Goal: Task Accomplishment & Management: Manage account settings

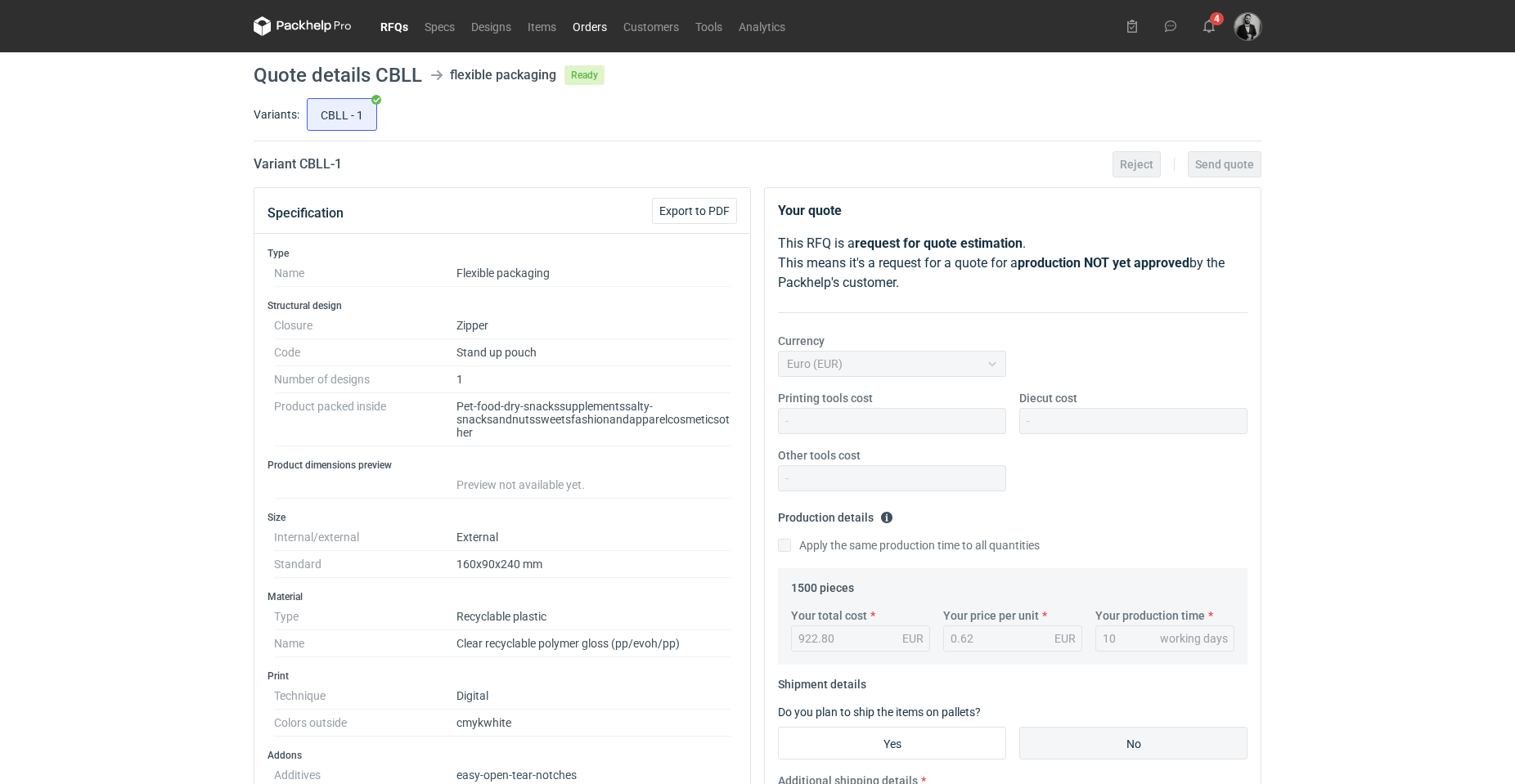
click at [586, 25] on link "Orders" at bounding box center [589, 26] width 50 height 20
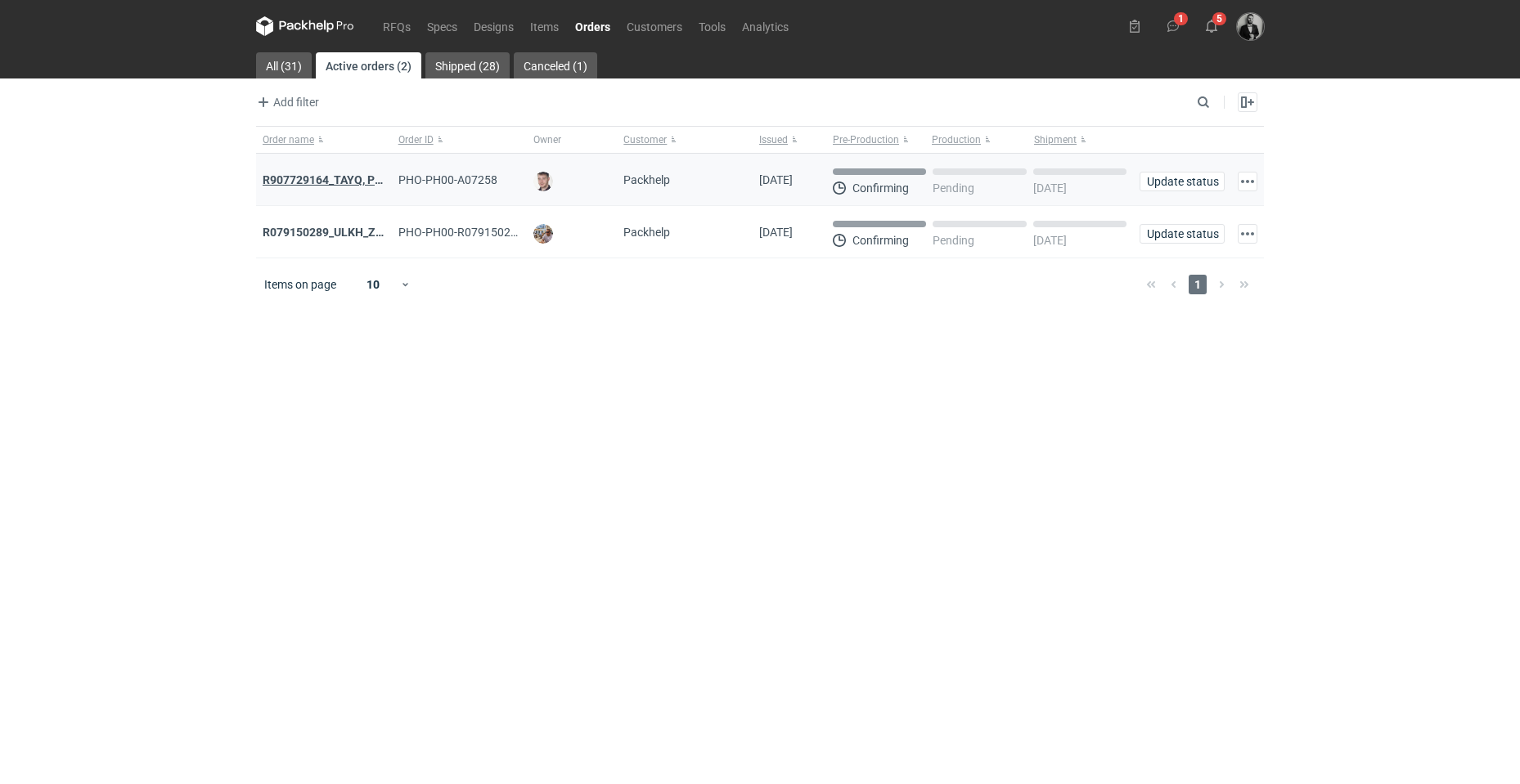
click at [338, 181] on strong "R907729164_TAYQ, POPF" at bounding box center [329, 179] width 134 height 13
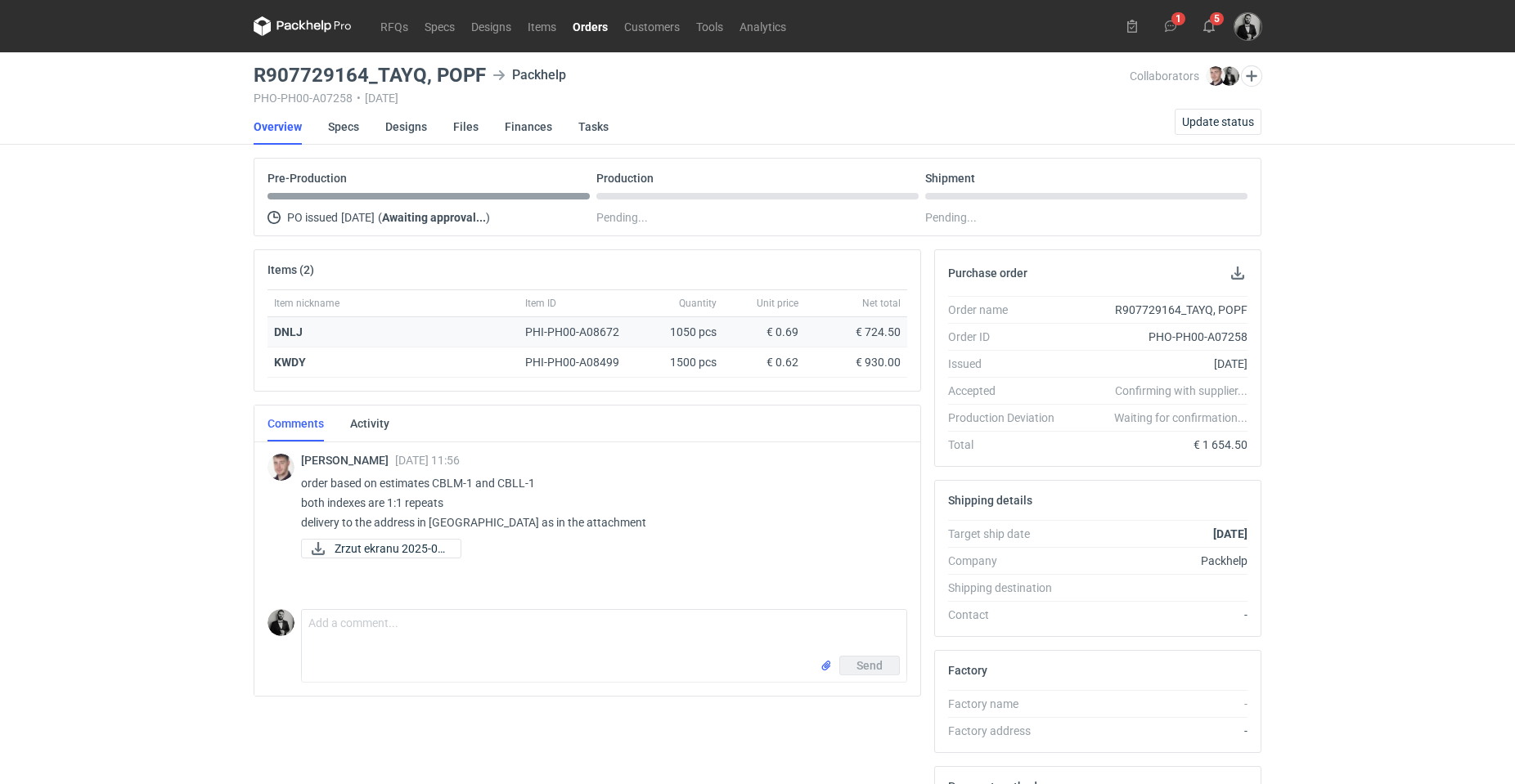
click at [281, 329] on strong "DNLJ" at bounding box center [288, 331] width 29 height 13
click at [412, 551] on span "Zrzut ekranu 2025-09..." at bounding box center [390, 548] width 113 height 18
click at [346, 123] on link "Specs" at bounding box center [344, 127] width 31 height 36
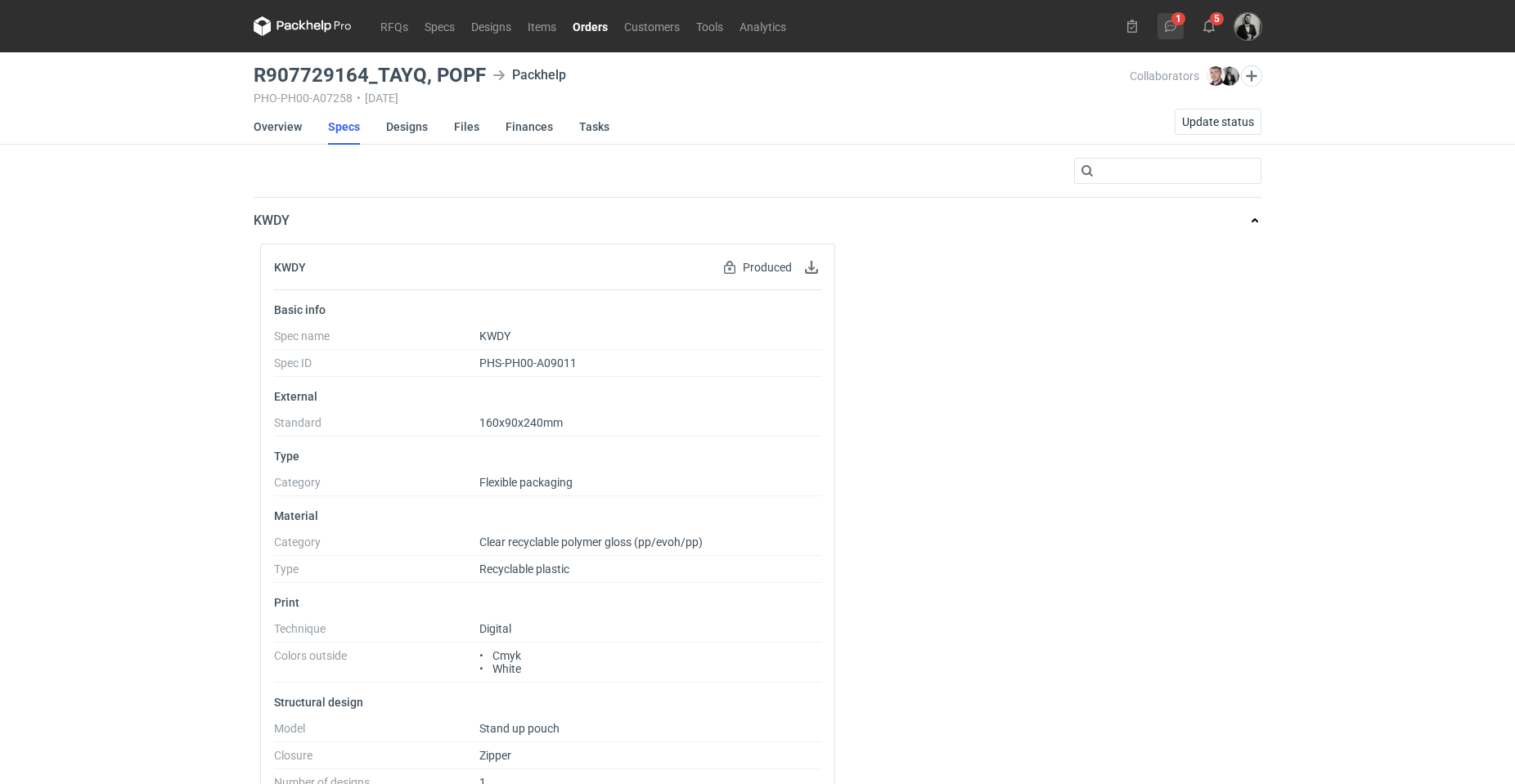
click at [1171, 24] on icon at bounding box center [1171, 26] width 13 height 13
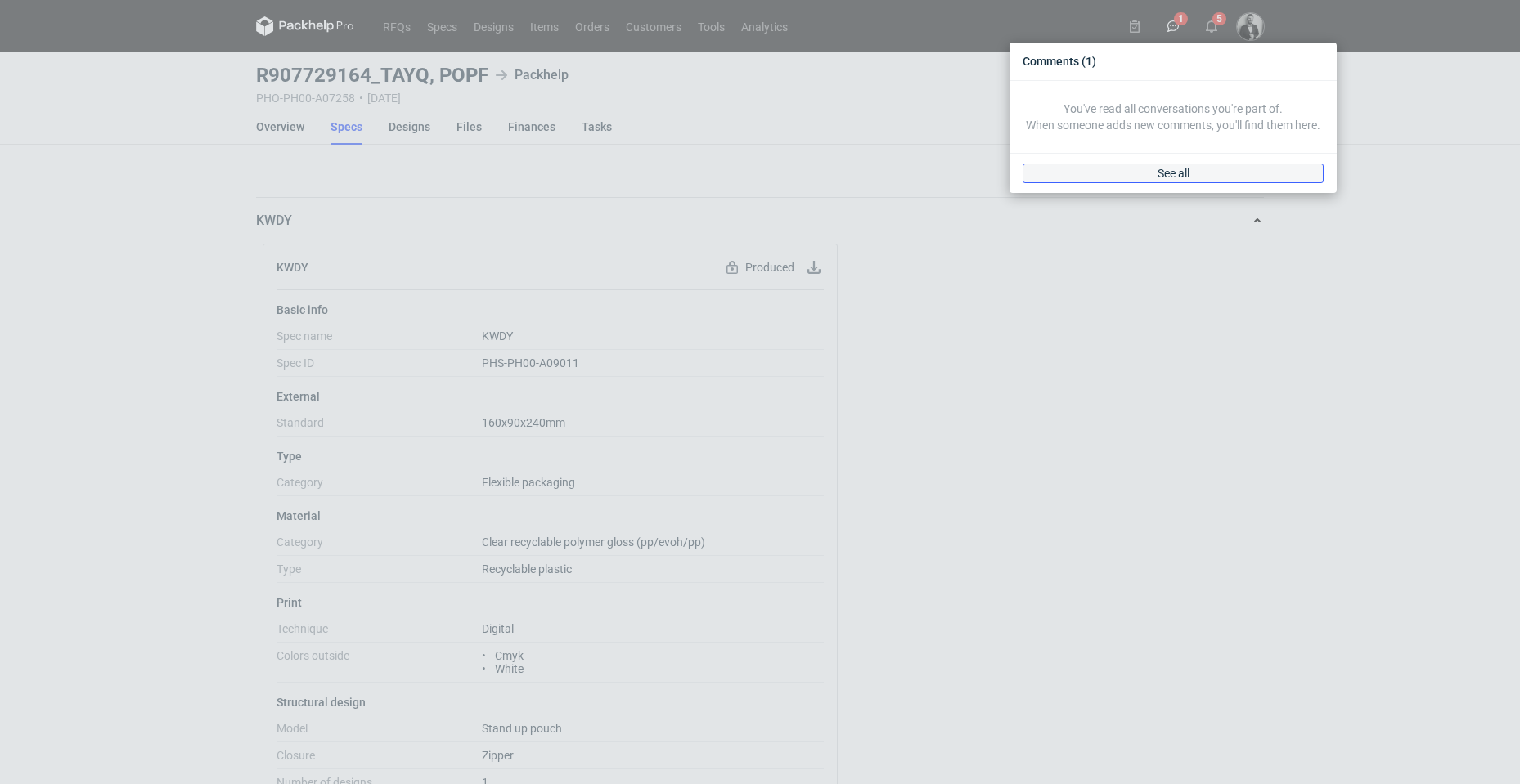
click at [1141, 164] on link "See all" at bounding box center [1173, 173] width 301 height 20
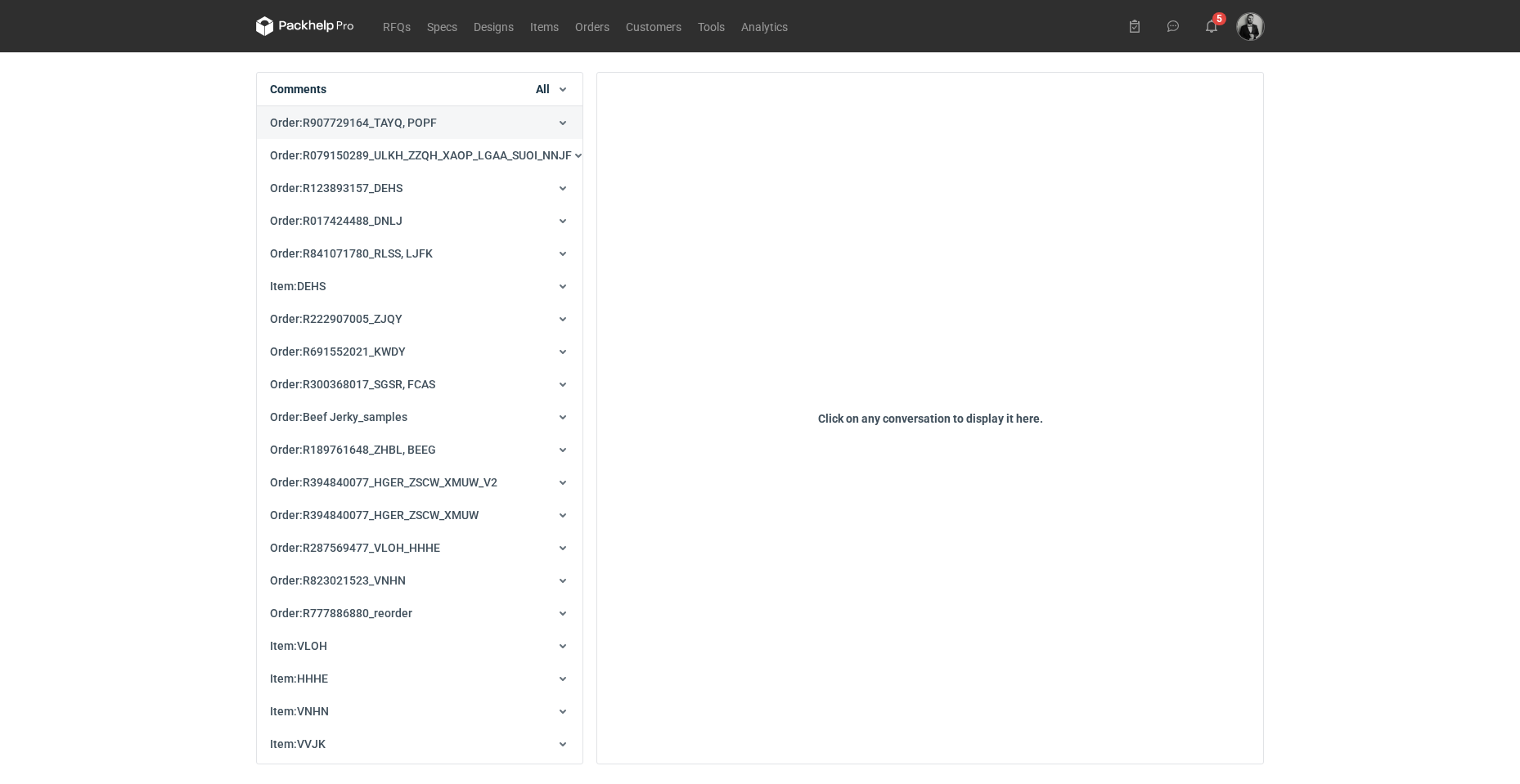
click at [383, 133] on button "Order : R907729164_TAYQ, POPF" at bounding box center [419, 123] width 326 height 32
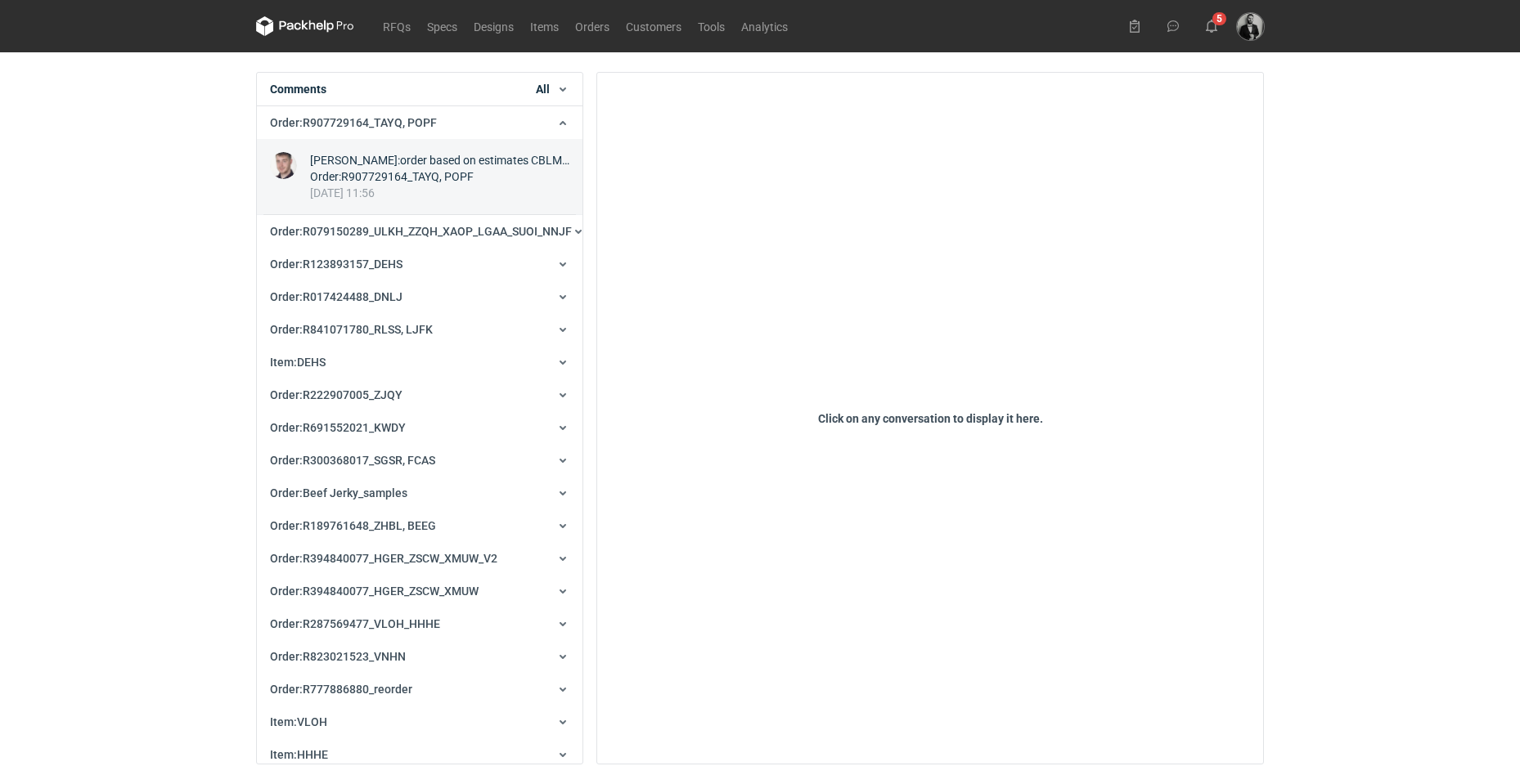
click at [445, 158] on div "[PERSON_NAME] : order based on estimates CBLM-1 and CBLL-1 both indexes are 1:1…" at bounding box center [440, 159] width 259 height 16
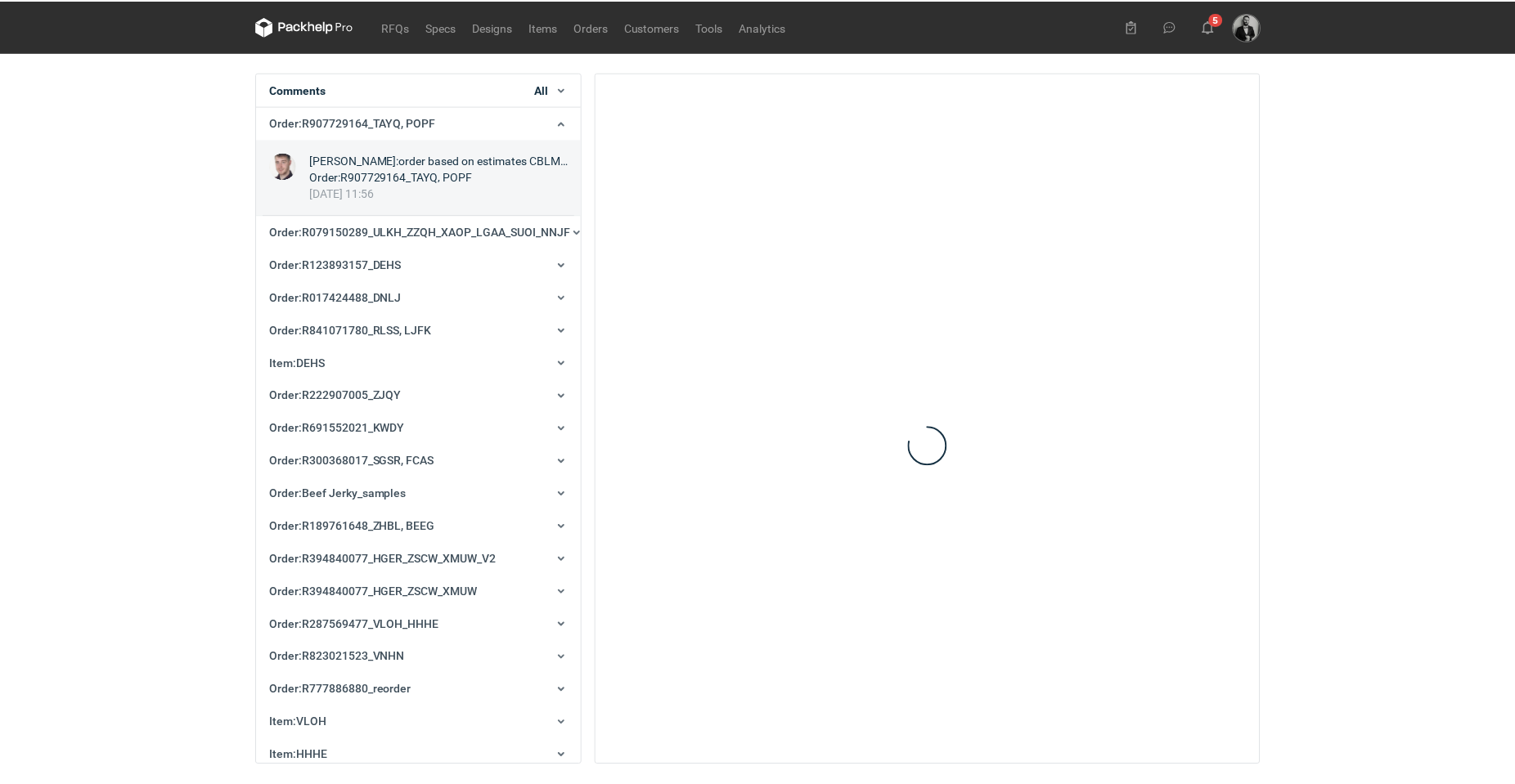
scroll to position [32, 0]
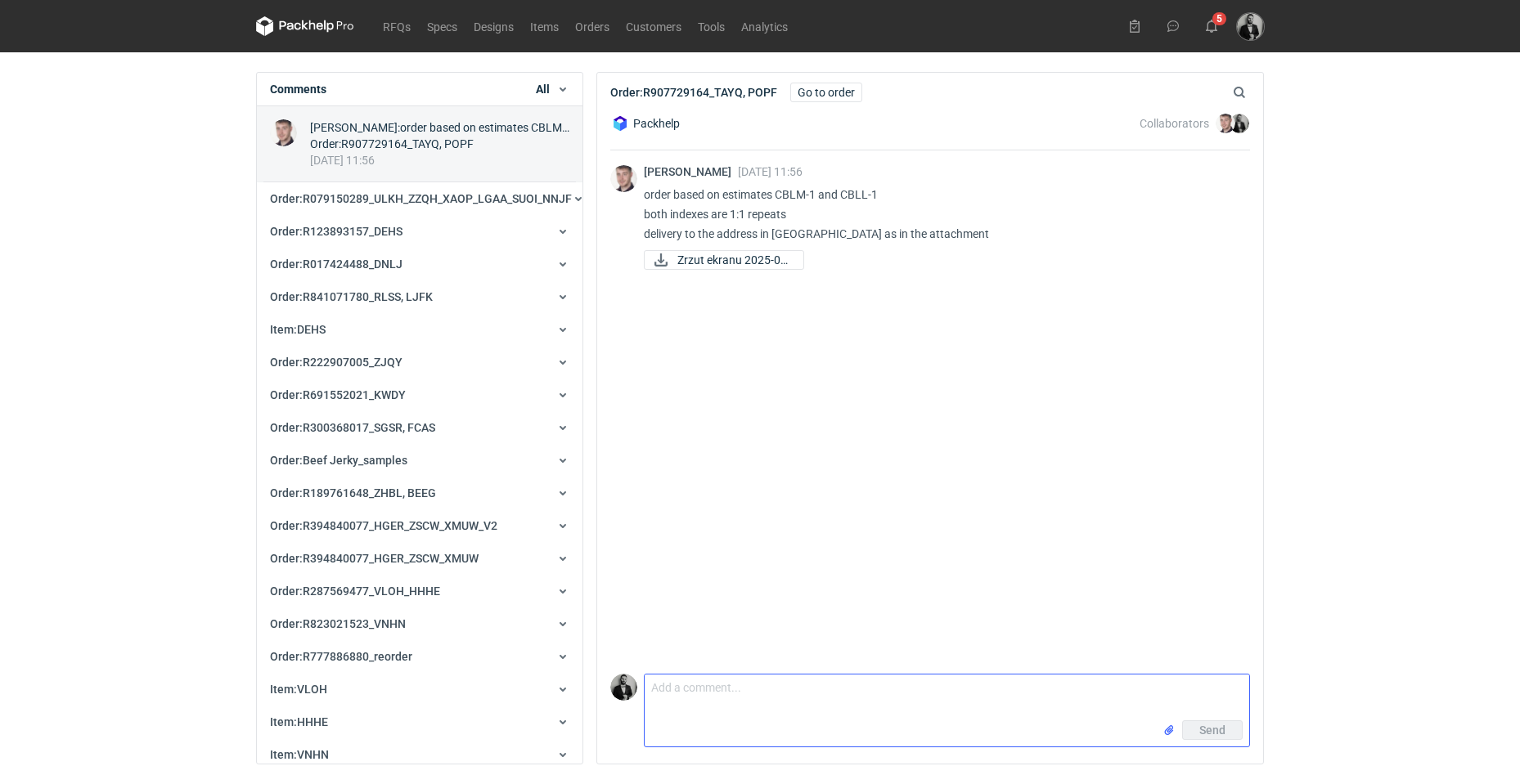
click at [803, 710] on textarea "Comment message" at bounding box center [946, 698] width 604 height 46
click at [762, 256] on span "Zrzut ekranu 2025-09..." at bounding box center [734, 260] width 113 height 18
click at [900, 721] on div "Send" at bounding box center [946, 733] width 604 height 26
click at [837, 709] on textarea "Comment message" at bounding box center [946, 698] width 604 height 46
type textarea "Good, delivery cost 80 €."
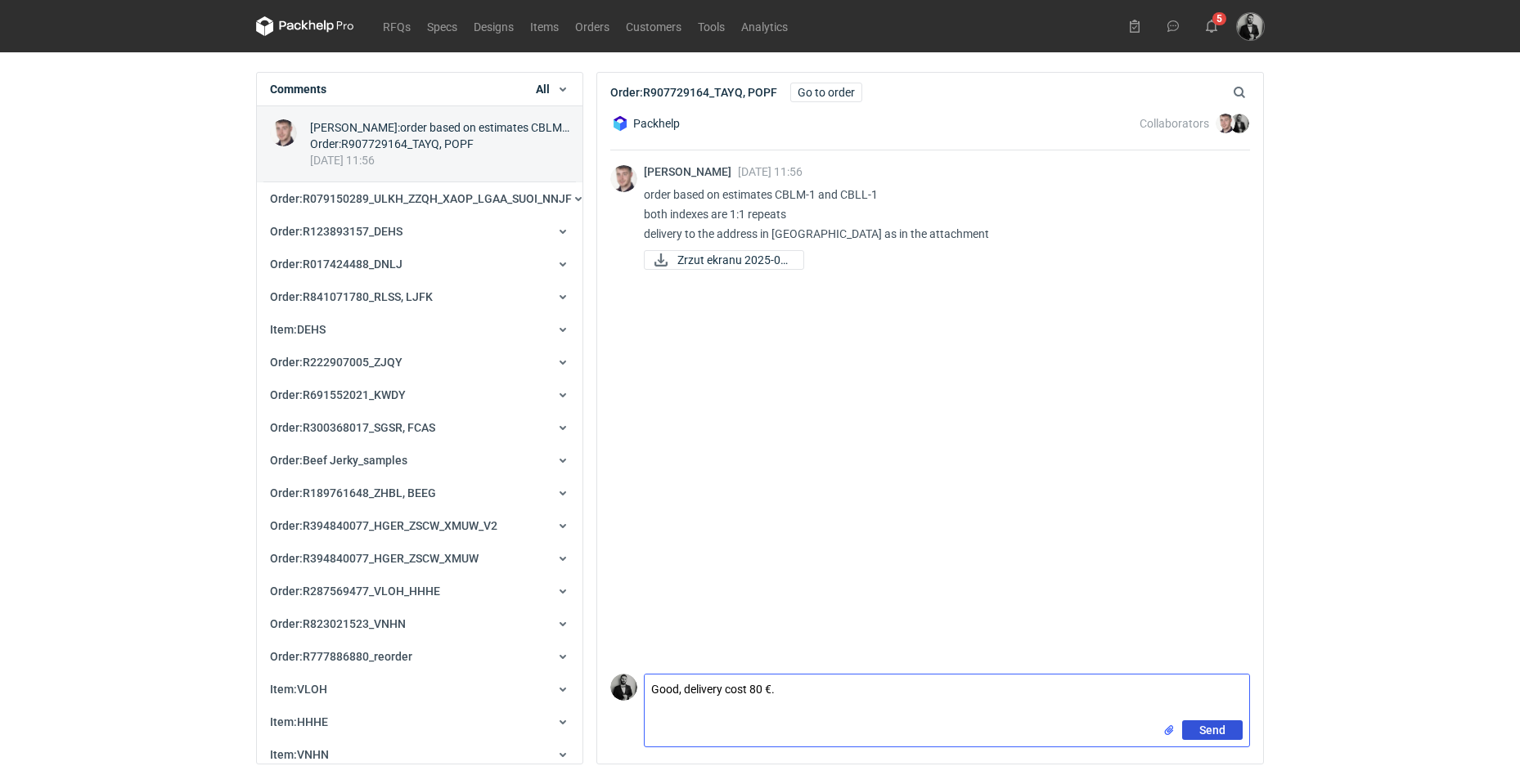
drag, startPoint x: 1240, startPoint y: 732, endPoint x: 1087, endPoint y: 703, distance: 155.7
click at [1240, 732] on button "Send" at bounding box center [1212, 729] width 61 height 20
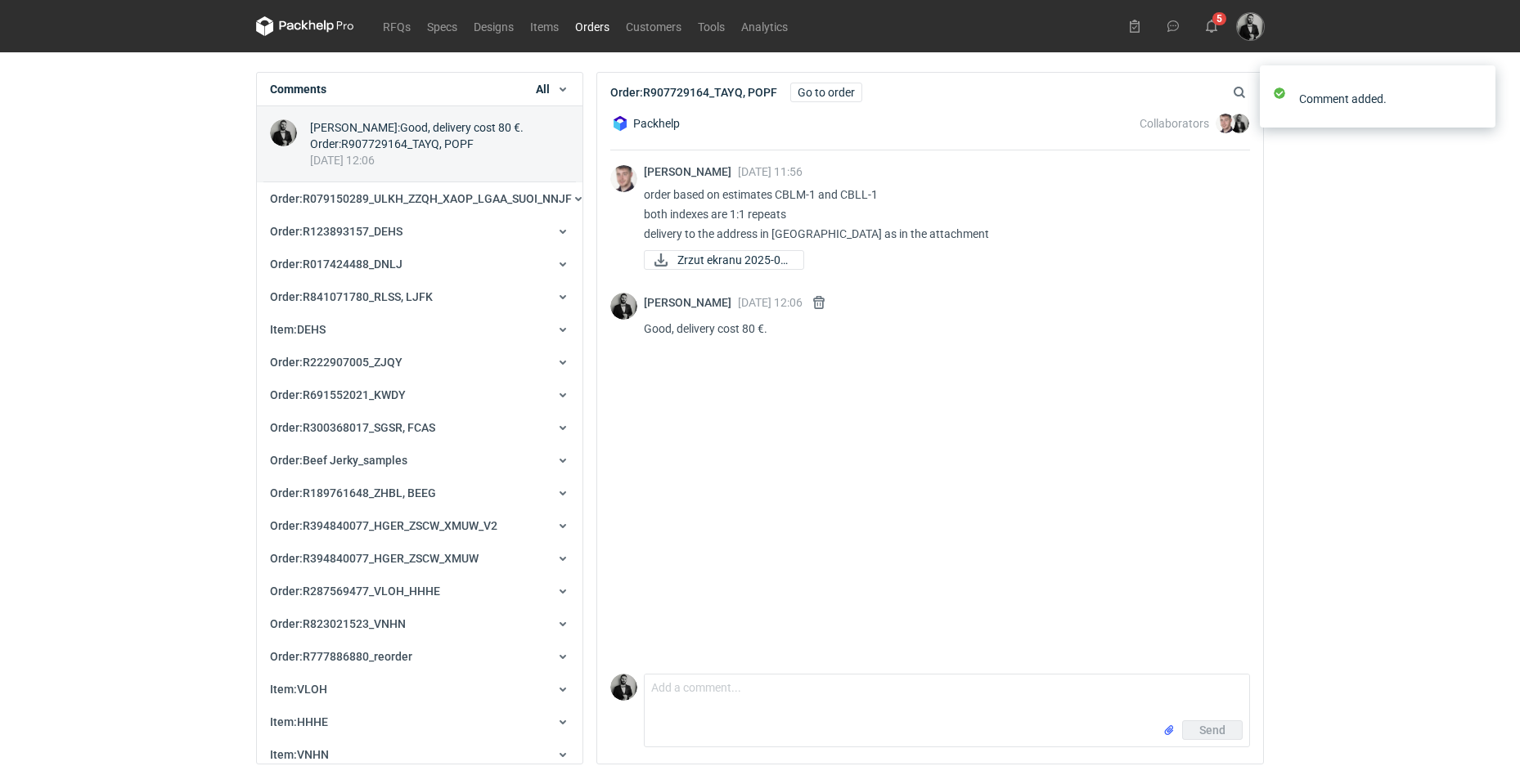
click at [600, 20] on link "Orders" at bounding box center [592, 26] width 50 height 20
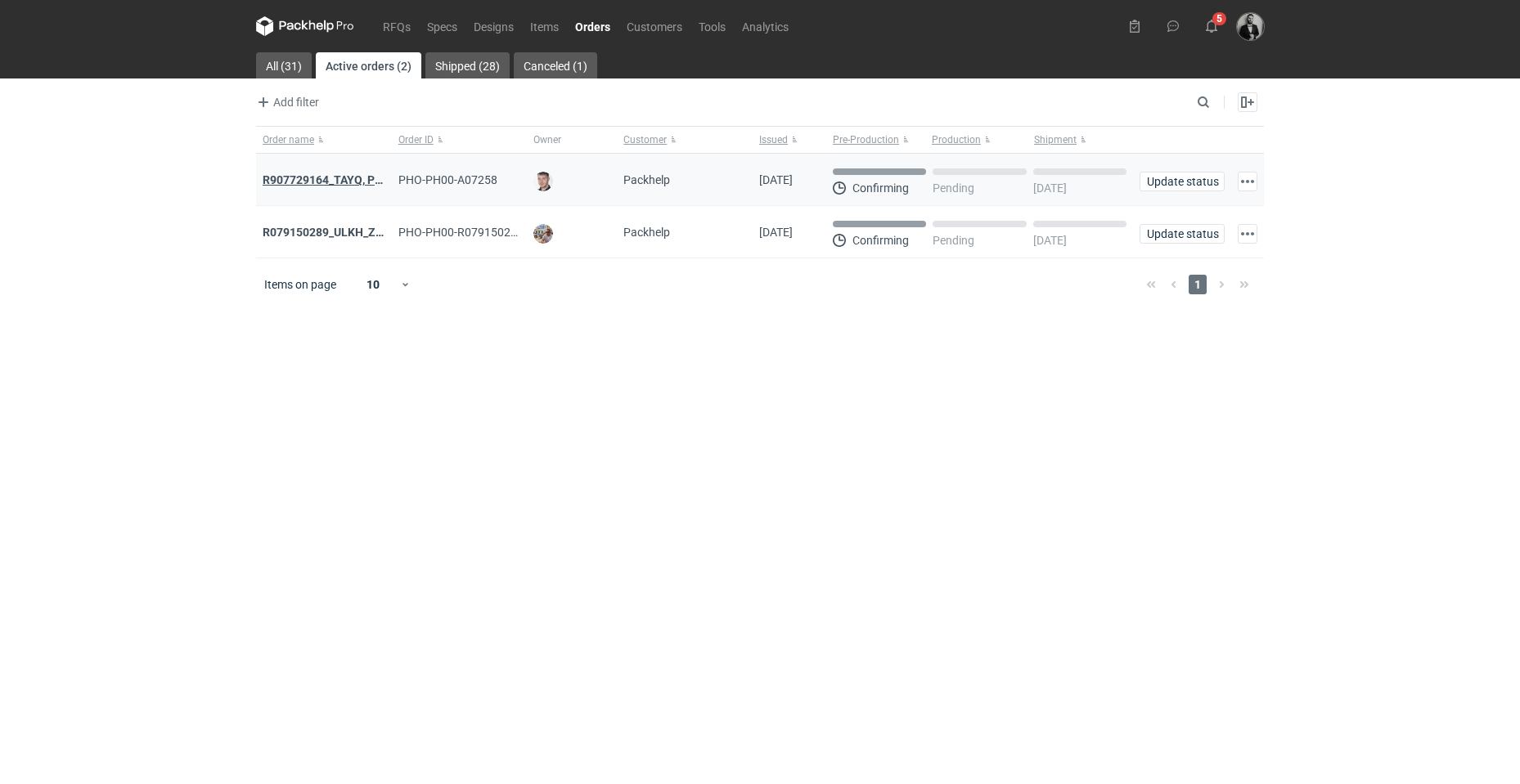
click at [353, 176] on strong "R907729164_TAYQ, POPF" at bounding box center [329, 179] width 134 height 13
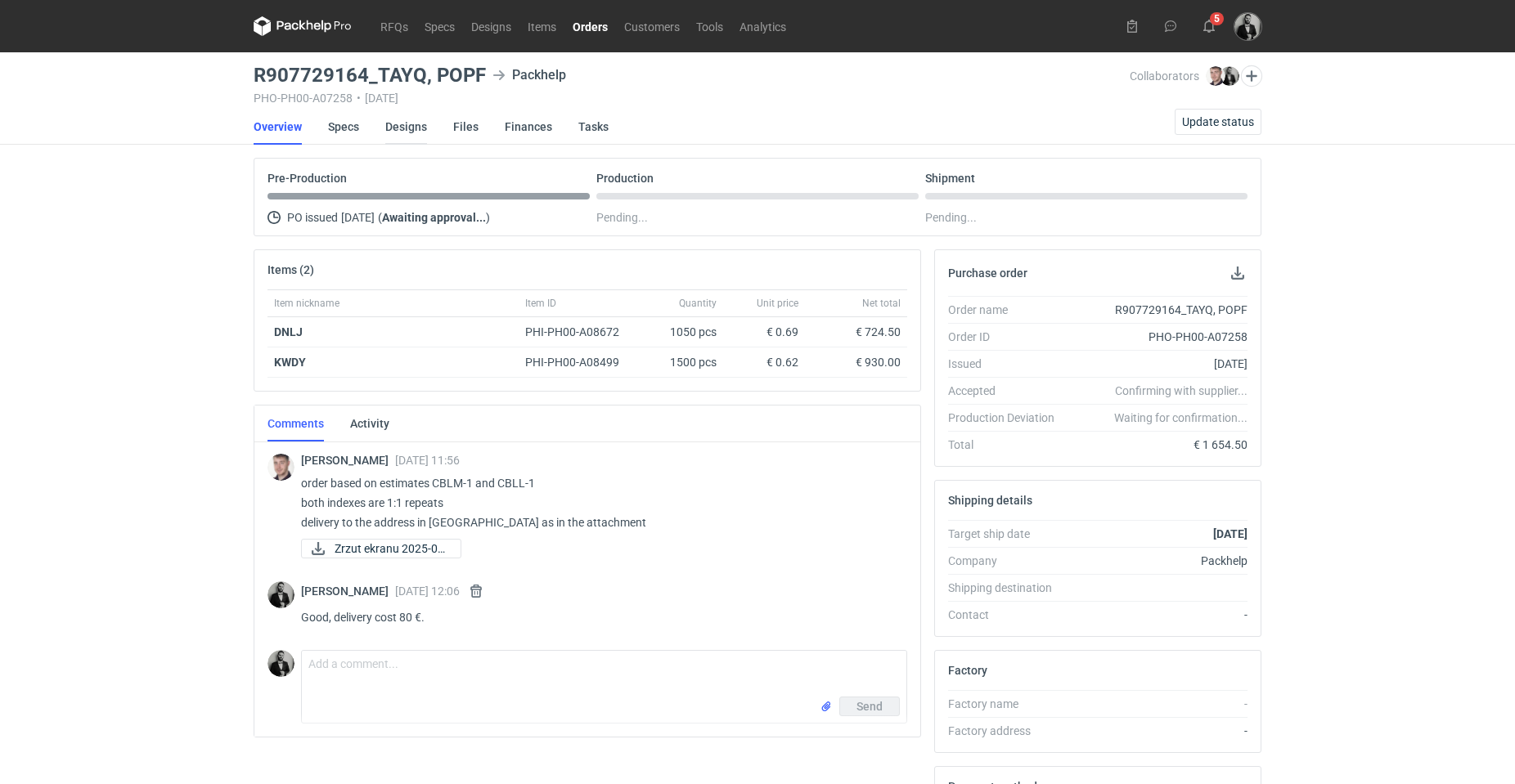
click at [425, 124] on link "Designs" at bounding box center [406, 127] width 42 height 36
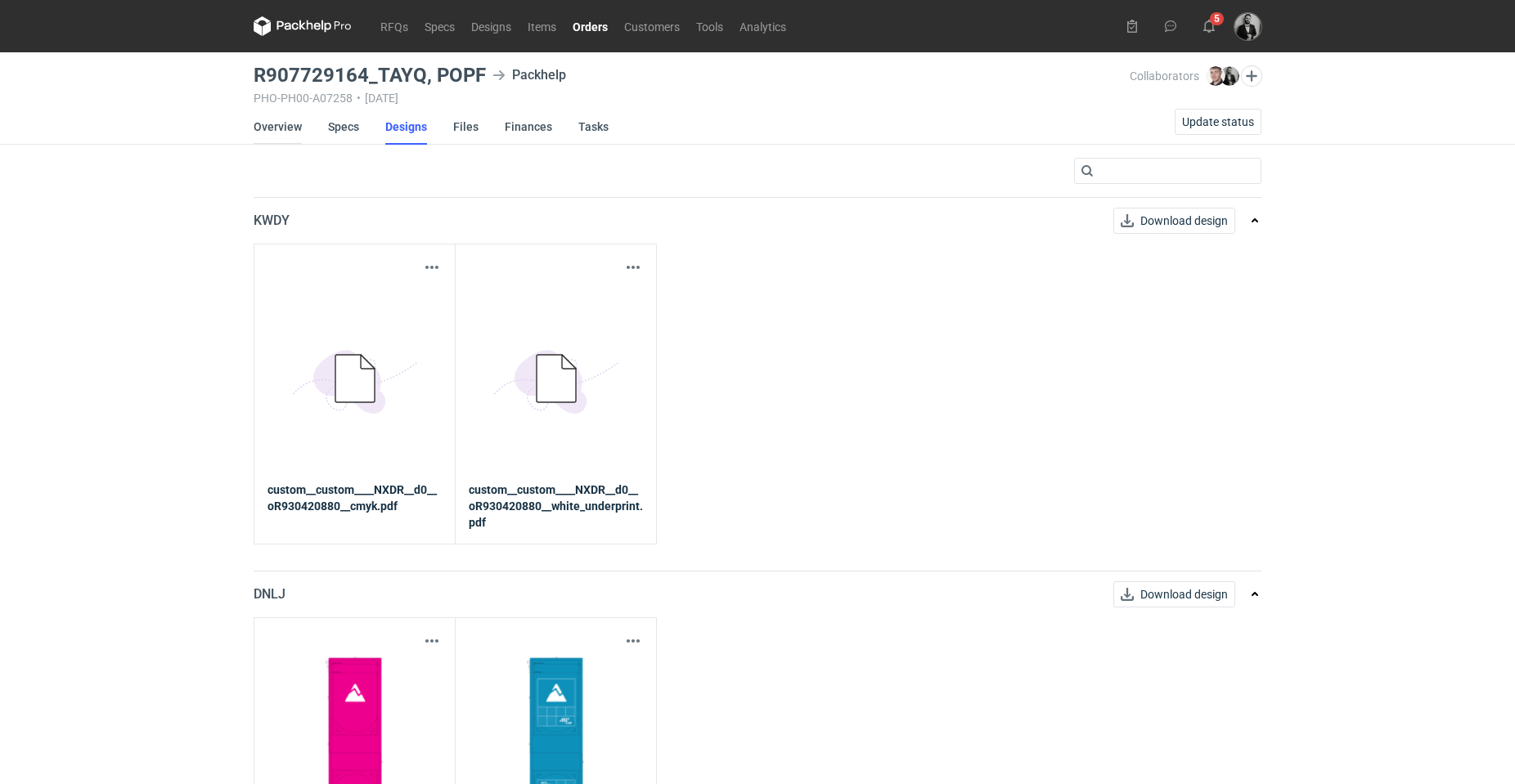
click at [277, 121] on link "Overview" at bounding box center [277, 127] width 49 height 36
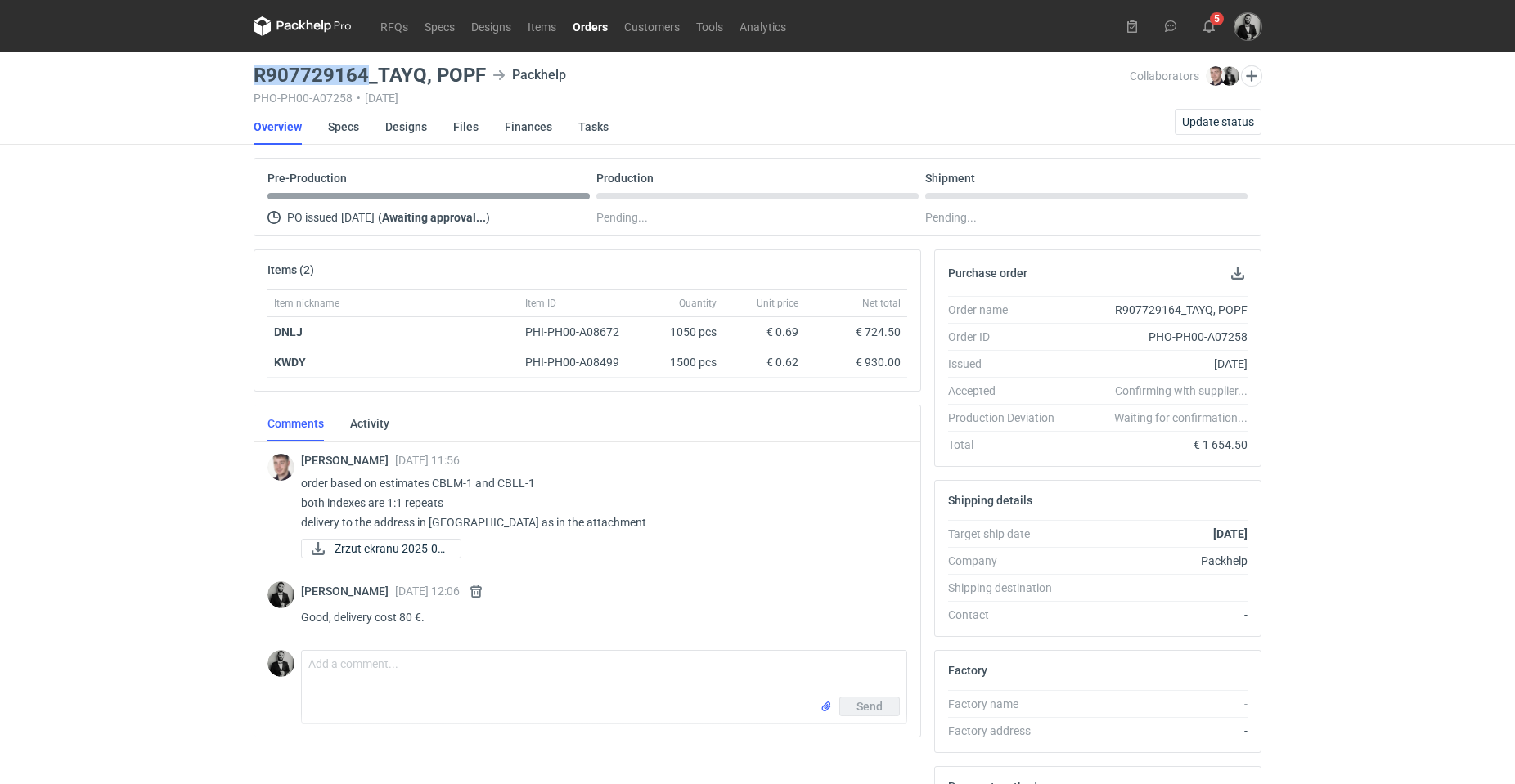
drag, startPoint x: 363, startPoint y: 76, endPoint x: 247, endPoint y: 73, distance: 116.0
click at [247, 73] on main "R907729164_TAYQ, POPF Packhelp PHO-PH00-A07258 • [DATE] Collaborators [PERSON_N…" at bounding box center [758, 551] width 1021 height 999
copy h3 "R907729164"
click at [411, 123] on link "Designs" at bounding box center [406, 127] width 42 height 36
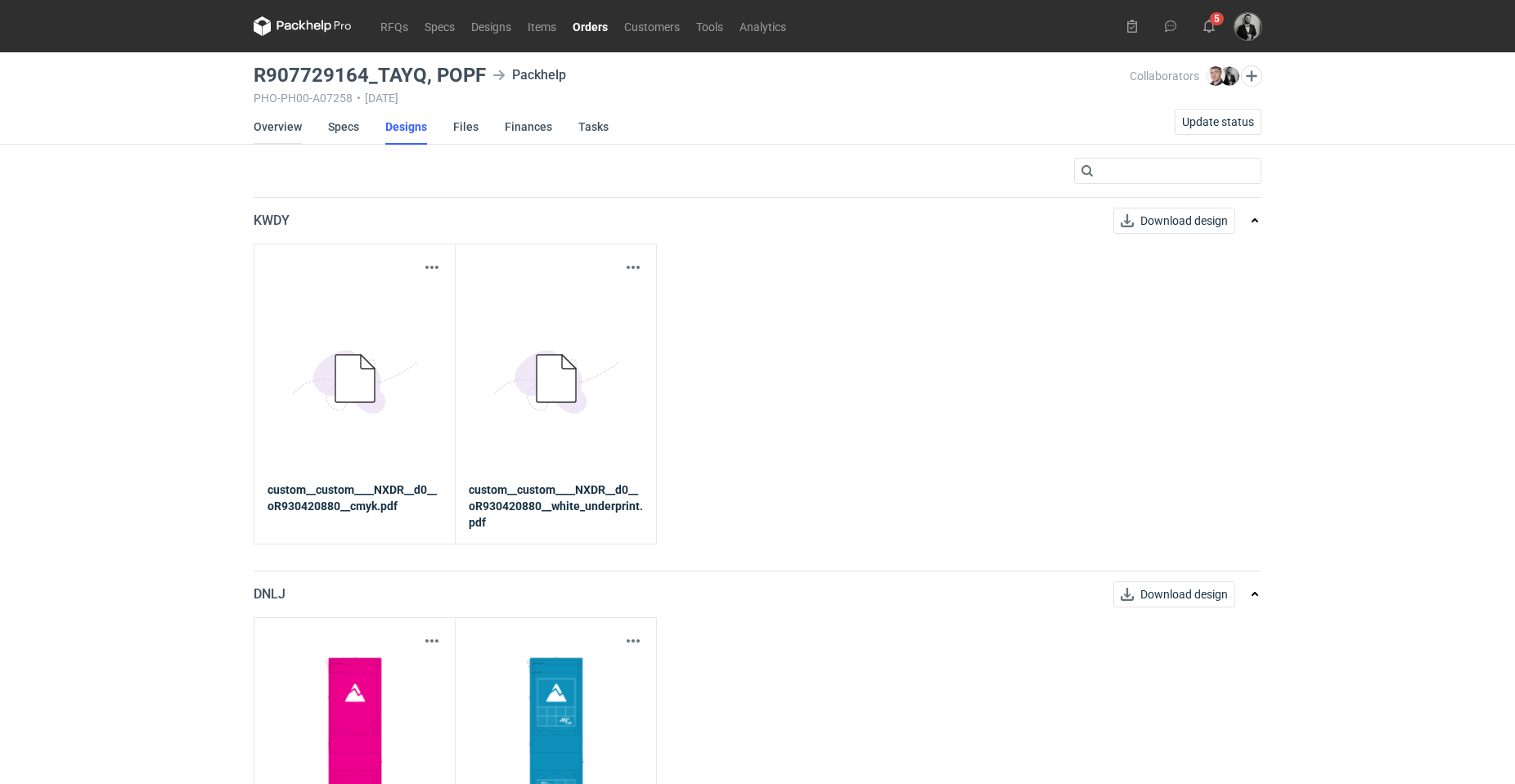
click at [285, 122] on link "Overview" at bounding box center [277, 127] width 49 height 36
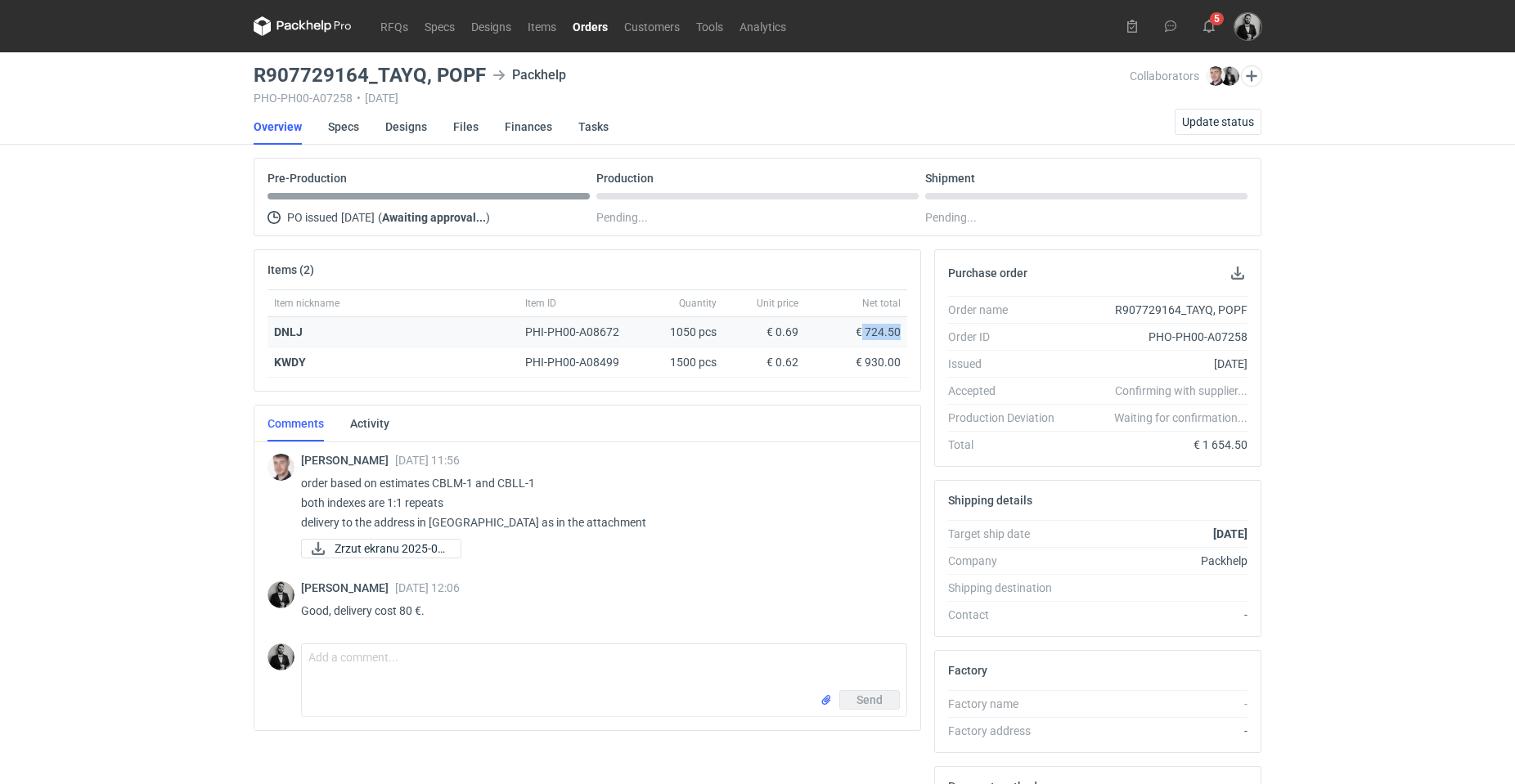
drag, startPoint x: 902, startPoint y: 326, endPoint x: 864, endPoint y: 327, distance: 38.0
click at [864, 327] on div "€ 724.50" at bounding box center [856, 332] width 102 height 31
drag, startPoint x: 541, startPoint y: 488, endPoint x: 436, endPoint y: 488, distance: 105.0
click at [436, 488] on p "order based on estimates CBLM-1 and CBLL-1 both indexes are 1:1 repeats deliver…" at bounding box center [598, 503] width 593 height 59
click at [382, 22] on link "RFQs" at bounding box center [395, 26] width 44 height 20
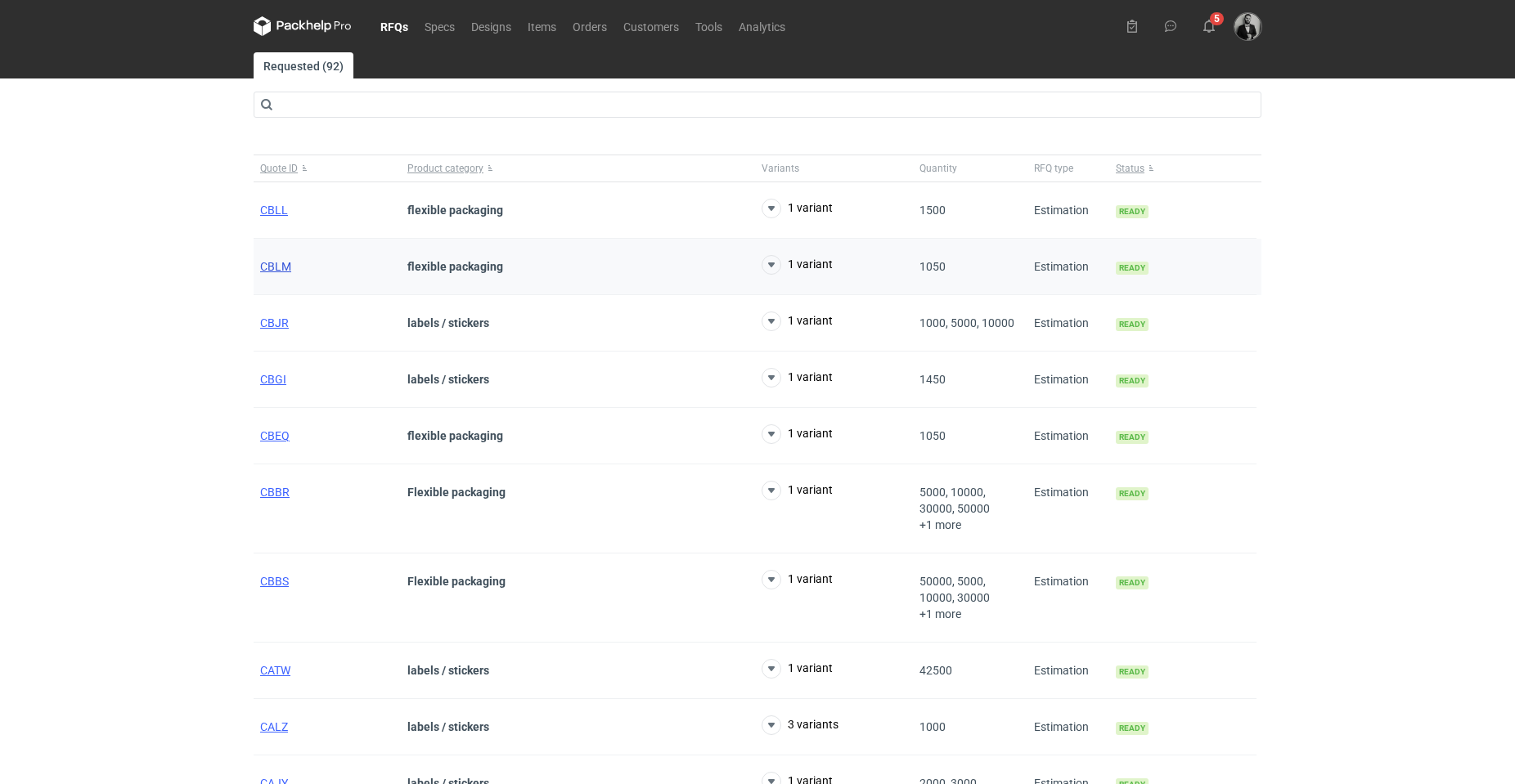
click at [284, 264] on span "CBLM" at bounding box center [275, 266] width 31 height 13
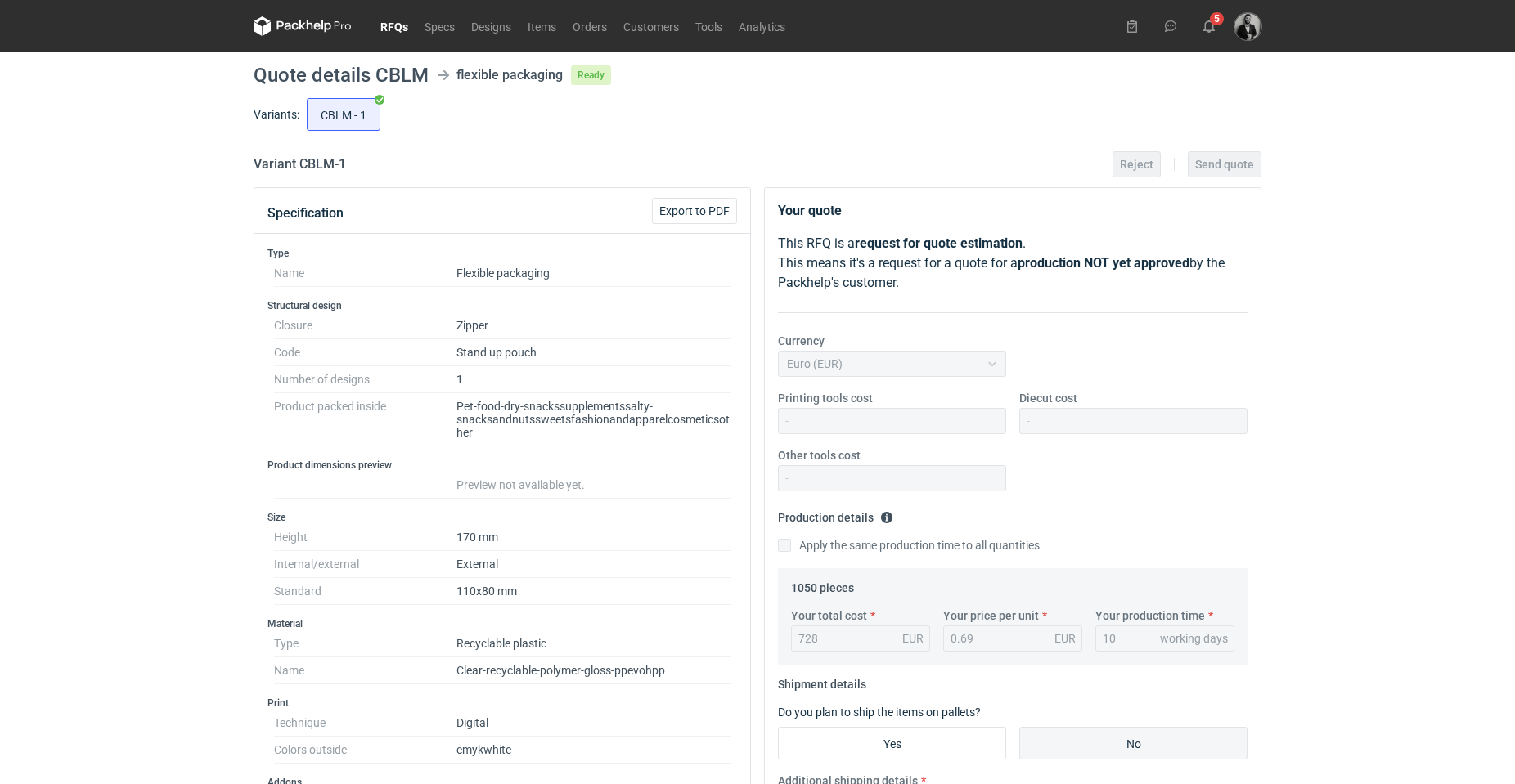
click at [406, 26] on link "RFQs" at bounding box center [395, 26] width 44 height 20
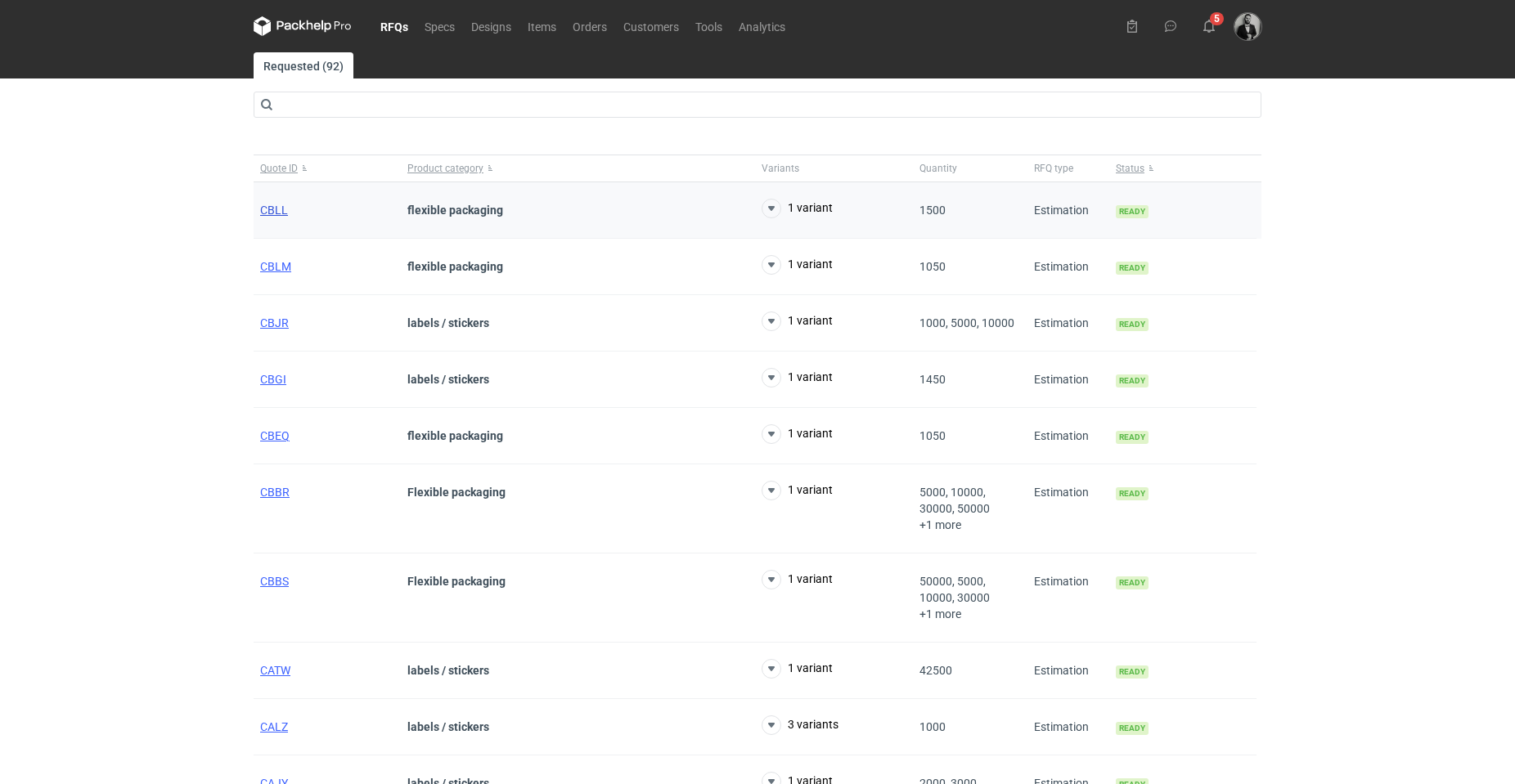
click at [277, 204] on span "CBLL" at bounding box center [274, 210] width 28 height 13
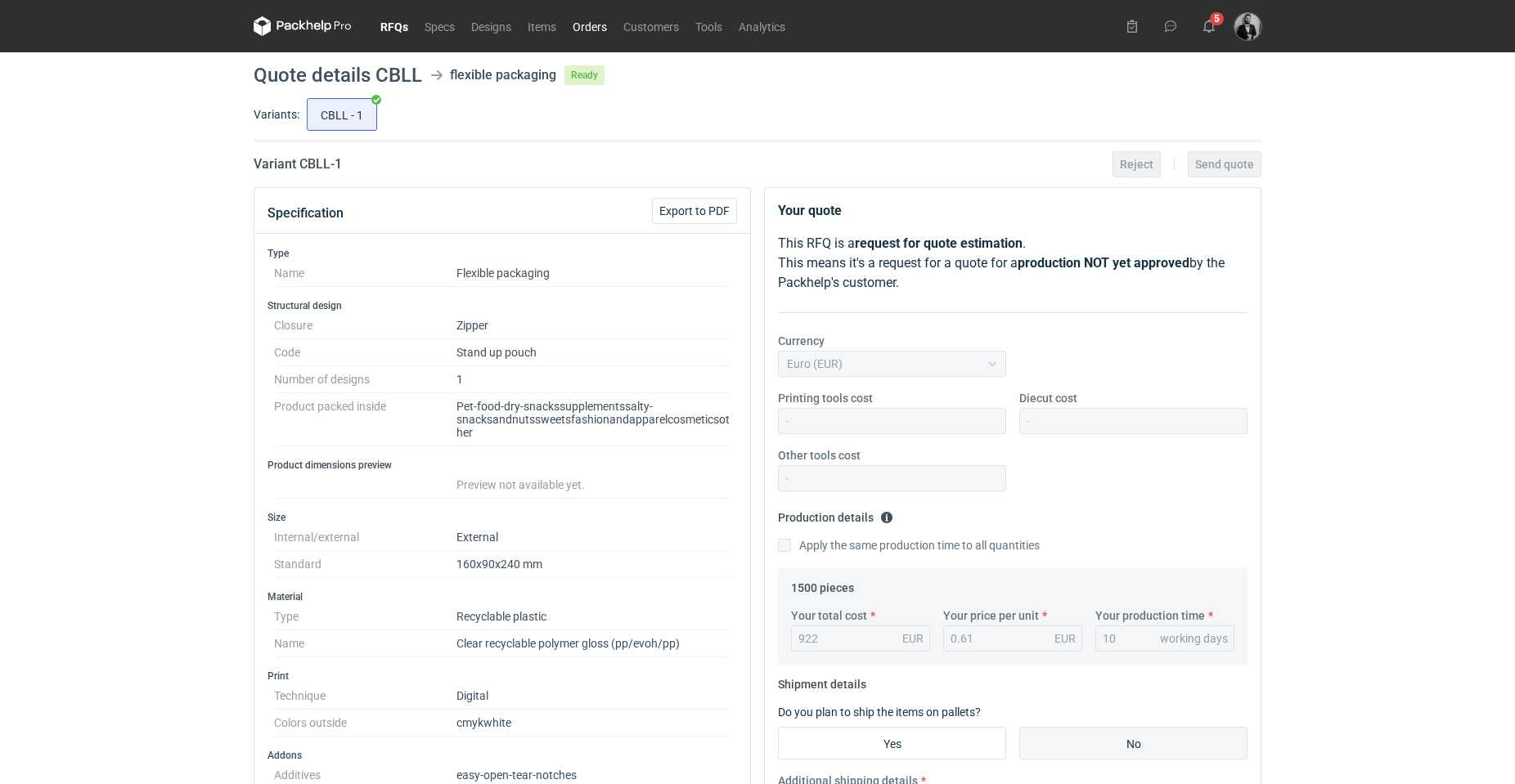
click at [576, 24] on link "Orders" at bounding box center [589, 26] width 50 height 20
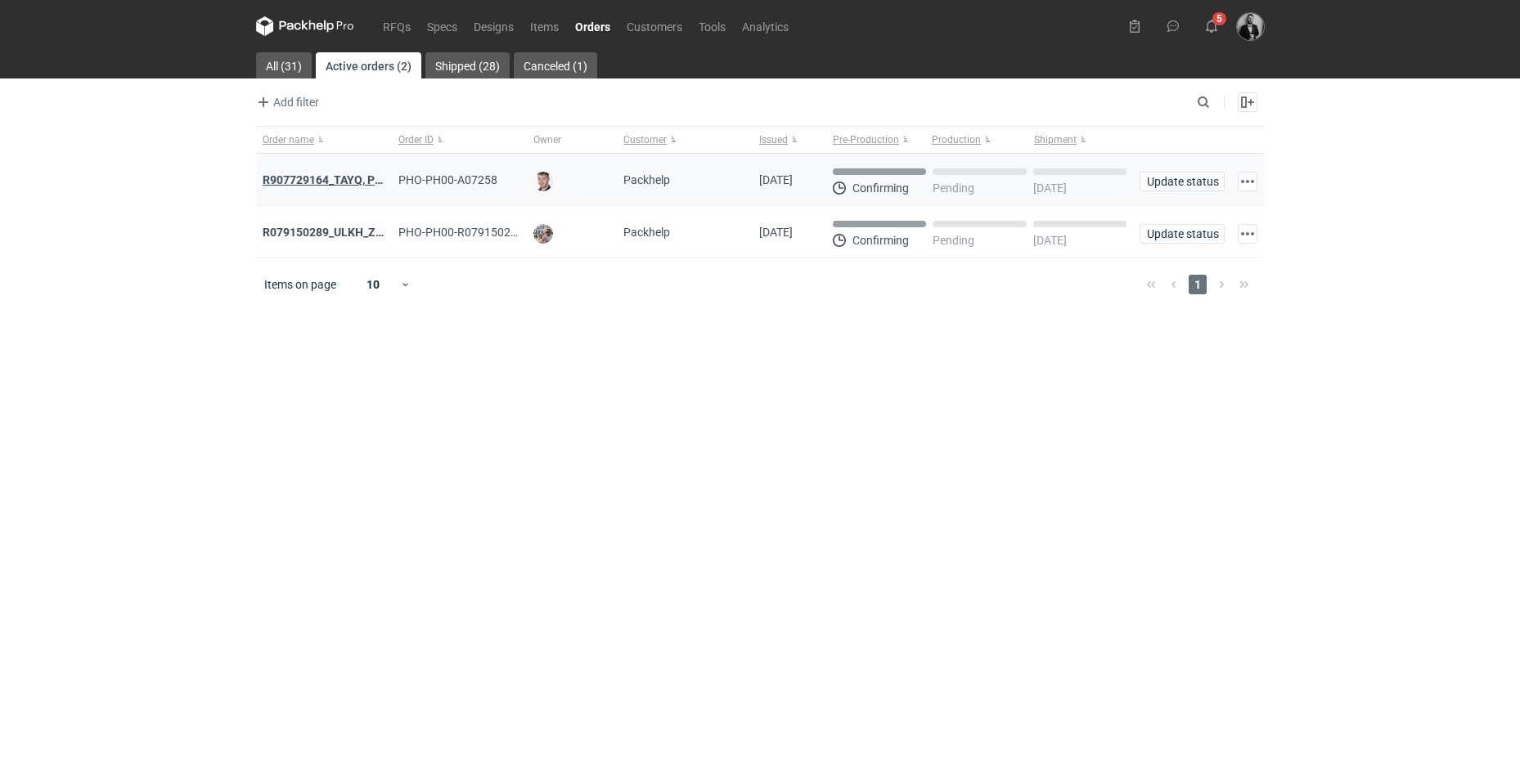
click at [362, 176] on strong "R907729164_TAYQ, POPF" at bounding box center [329, 179] width 134 height 13
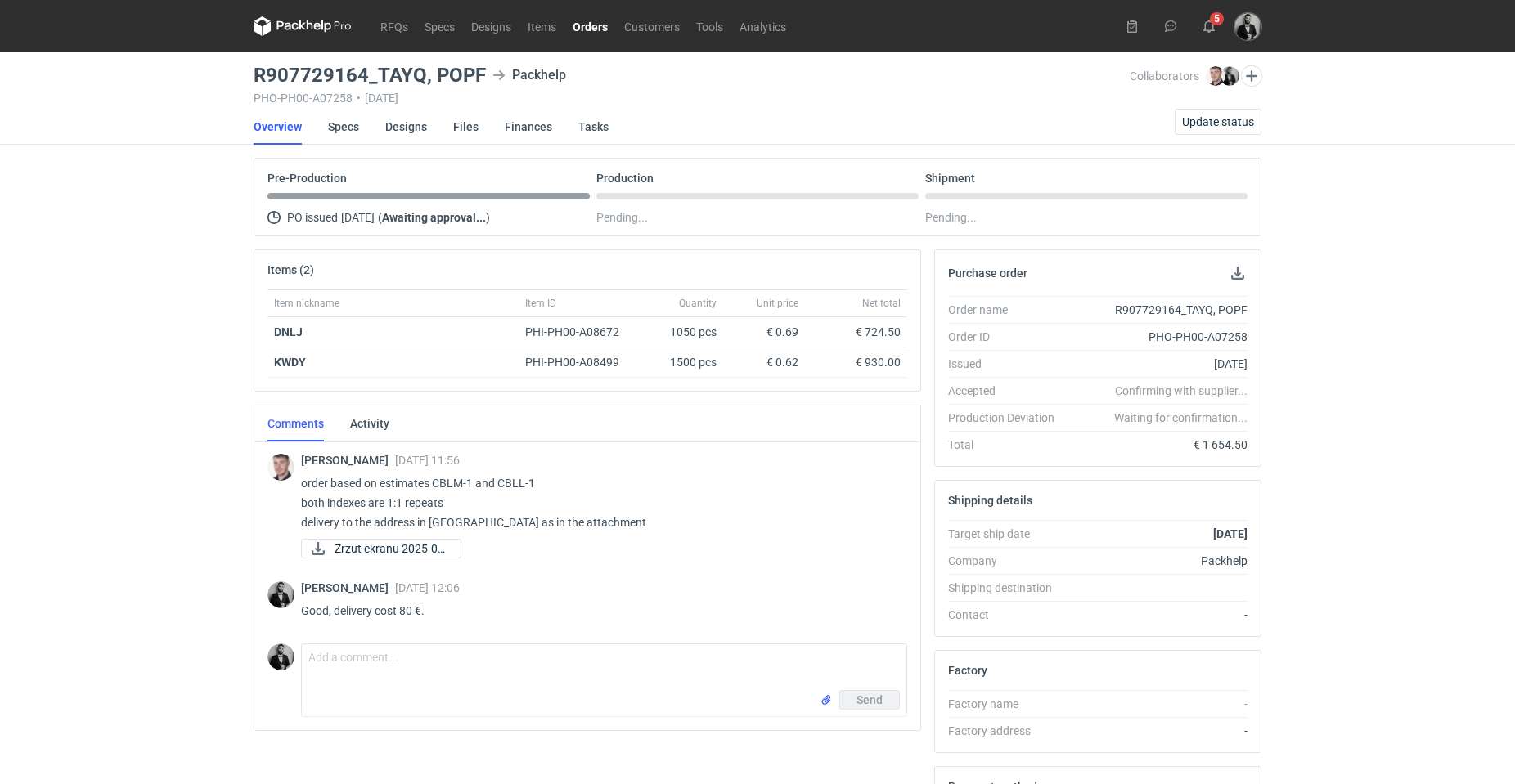
click at [384, 124] on li "Specs" at bounding box center [356, 127] width 57 height 36
click at [391, 125] on link "Designs" at bounding box center [406, 127] width 42 height 36
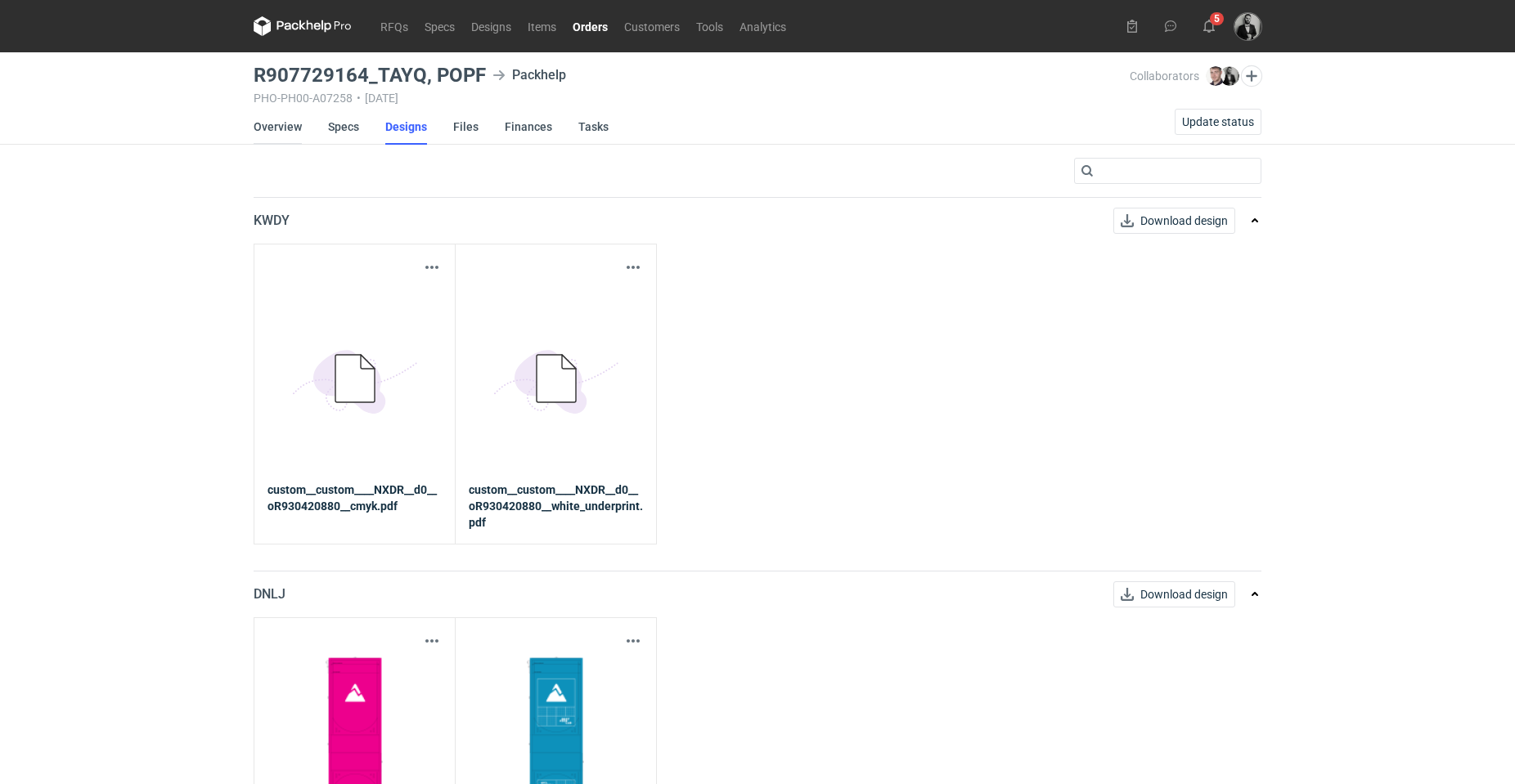
click at [286, 124] on link "Overview" at bounding box center [277, 127] width 49 height 36
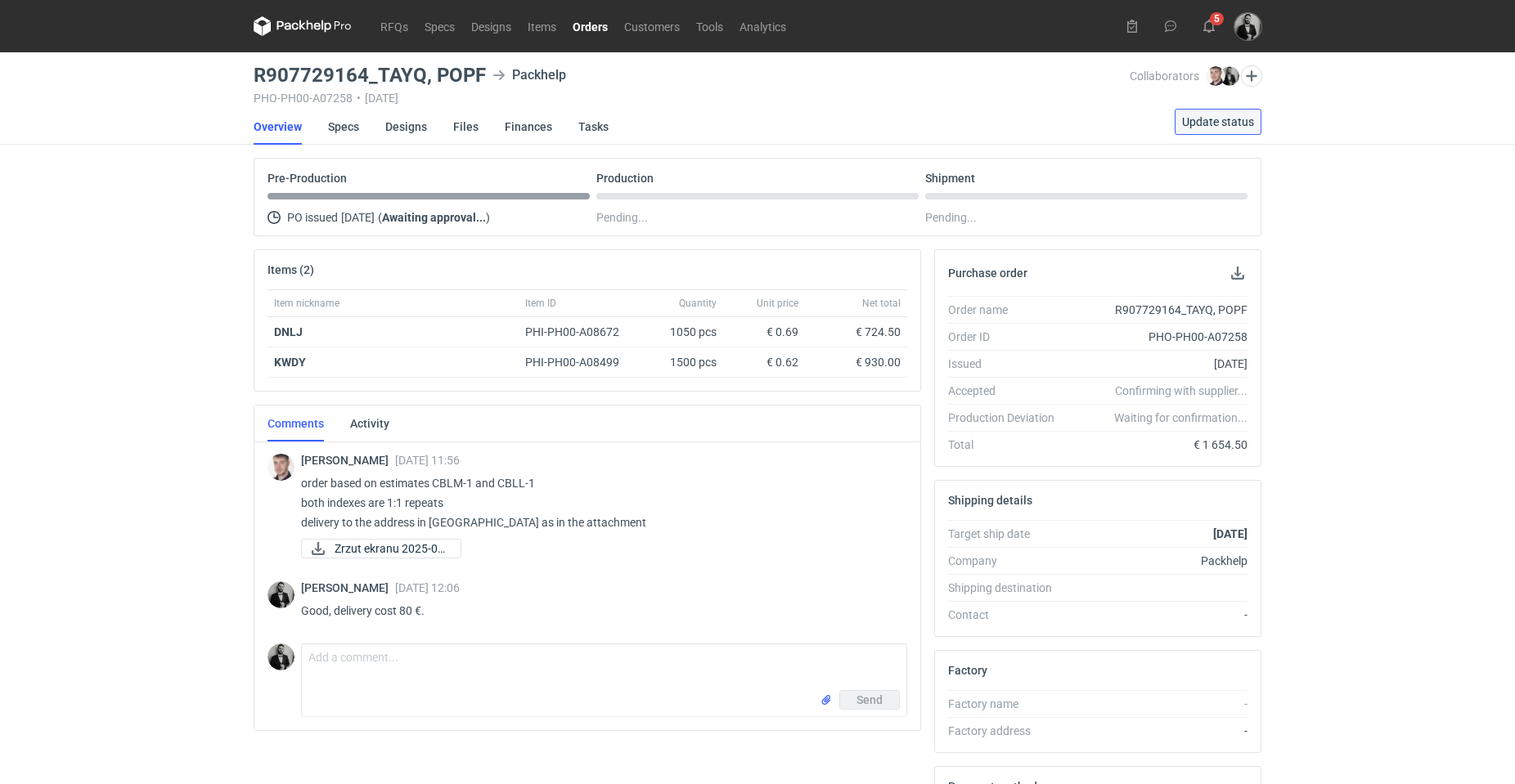
click at [1208, 118] on span "Update status" at bounding box center [1218, 121] width 72 height 11
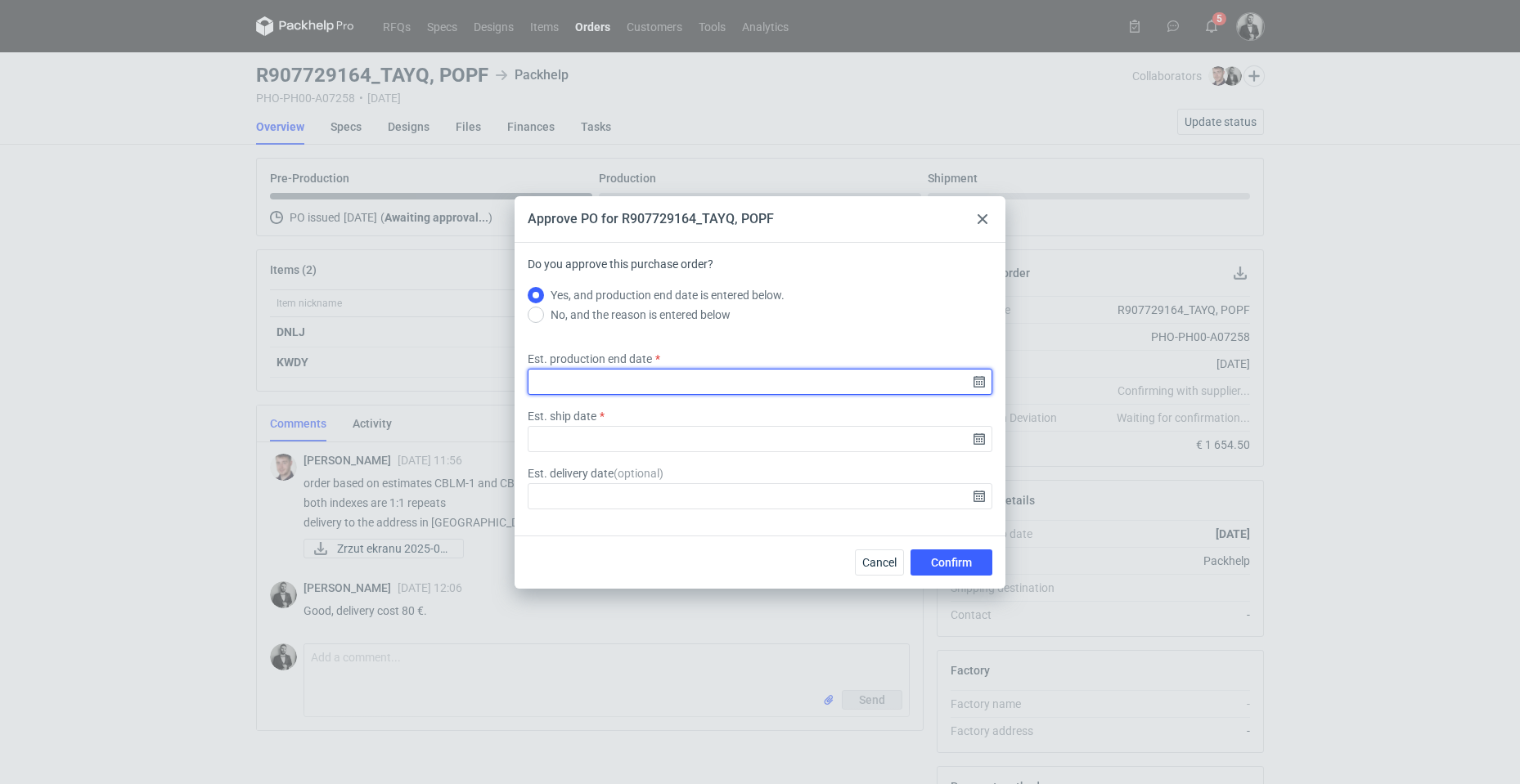
click at [760, 390] on input "Est. production end date" at bounding box center [760, 382] width 465 height 26
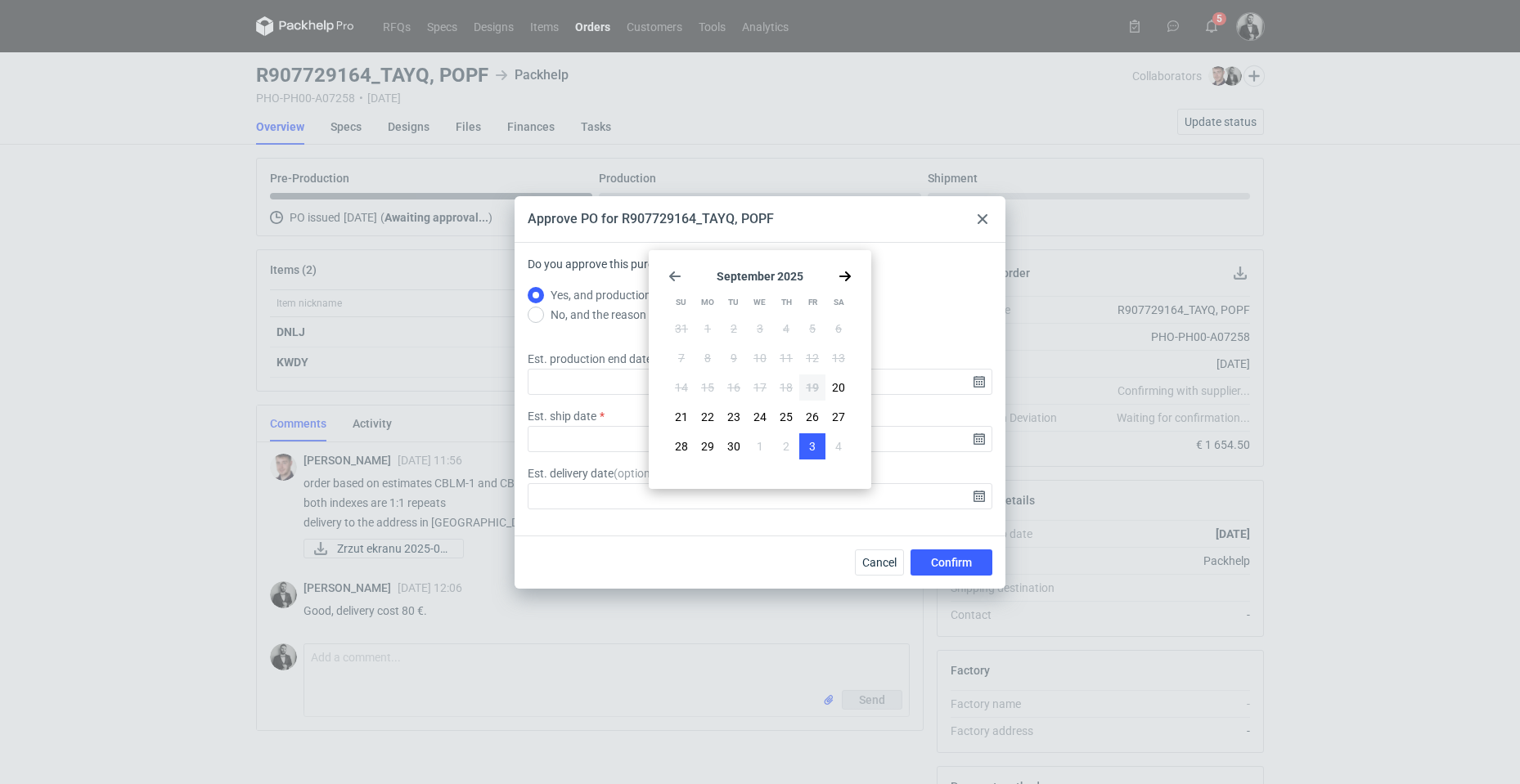
click at [821, 446] on button "3" at bounding box center [812, 447] width 26 height 26
type input "[DATE]"
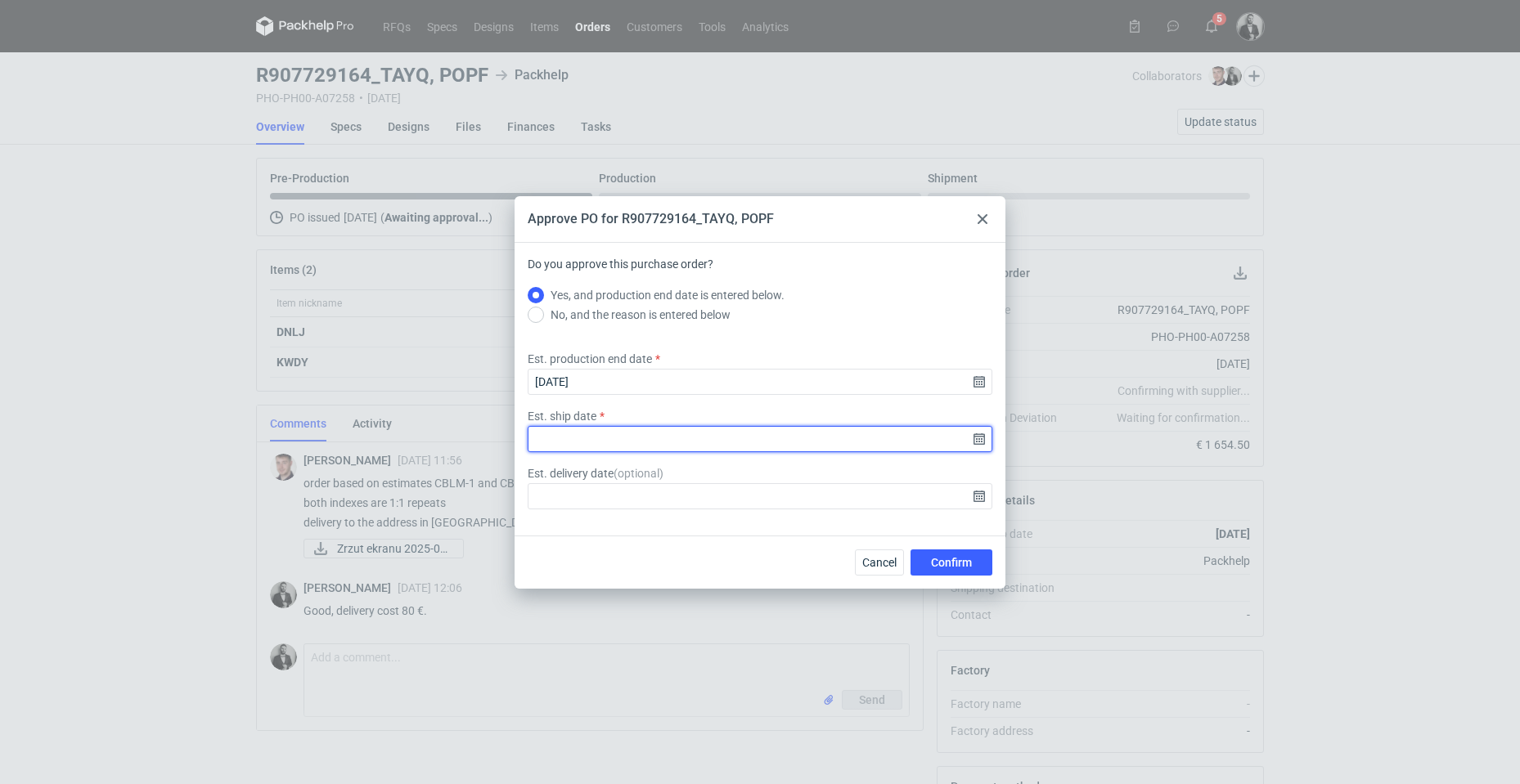
click at [978, 432] on input "Est. ship date" at bounding box center [760, 439] width 465 height 26
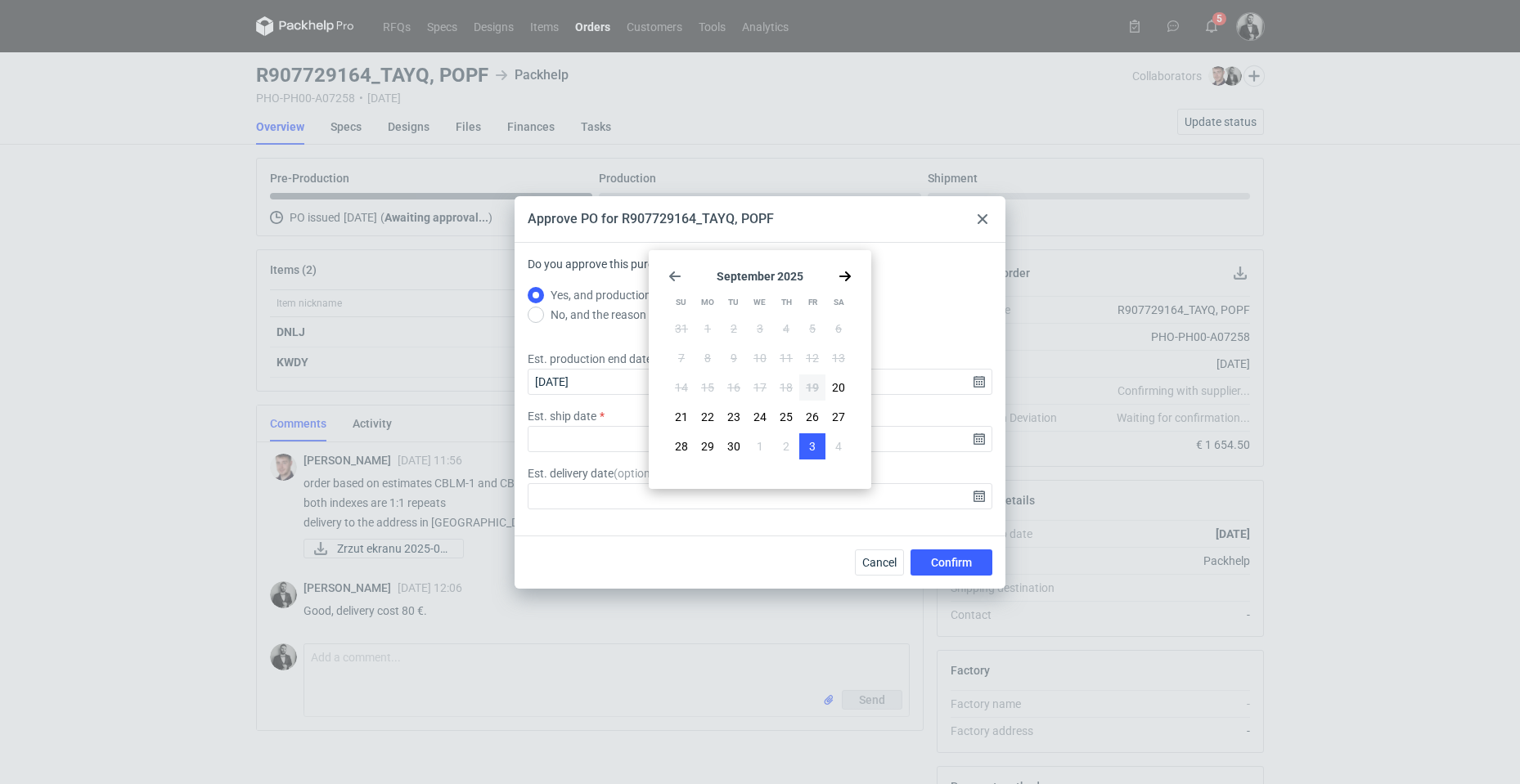
click at [803, 444] on button "3" at bounding box center [812, 447] width 26 height 26
type input "[DATE]"
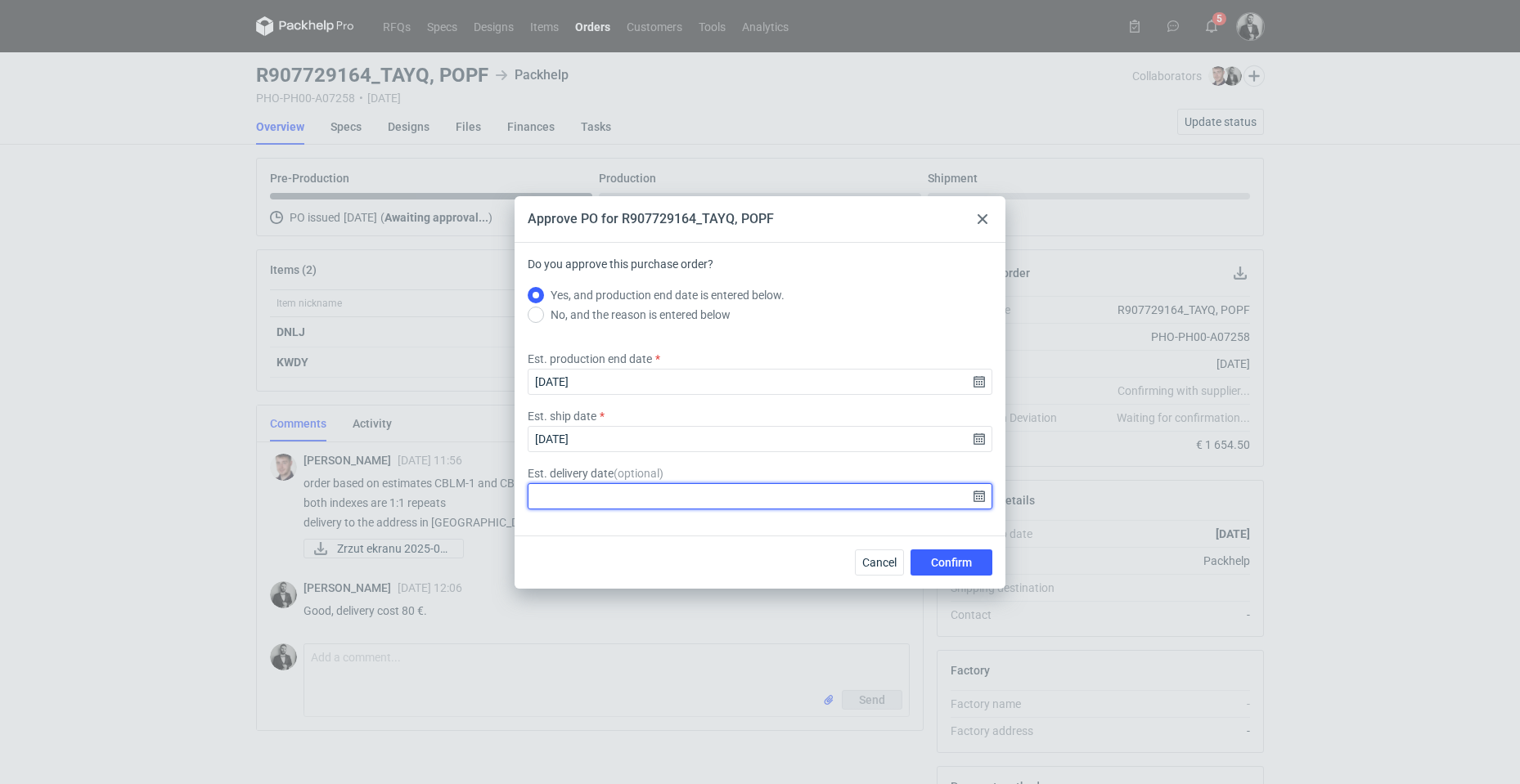
click at [980, 493] on input "Est. delivery date ( optional )" at bounding box center [760, 496] width 465 height 26
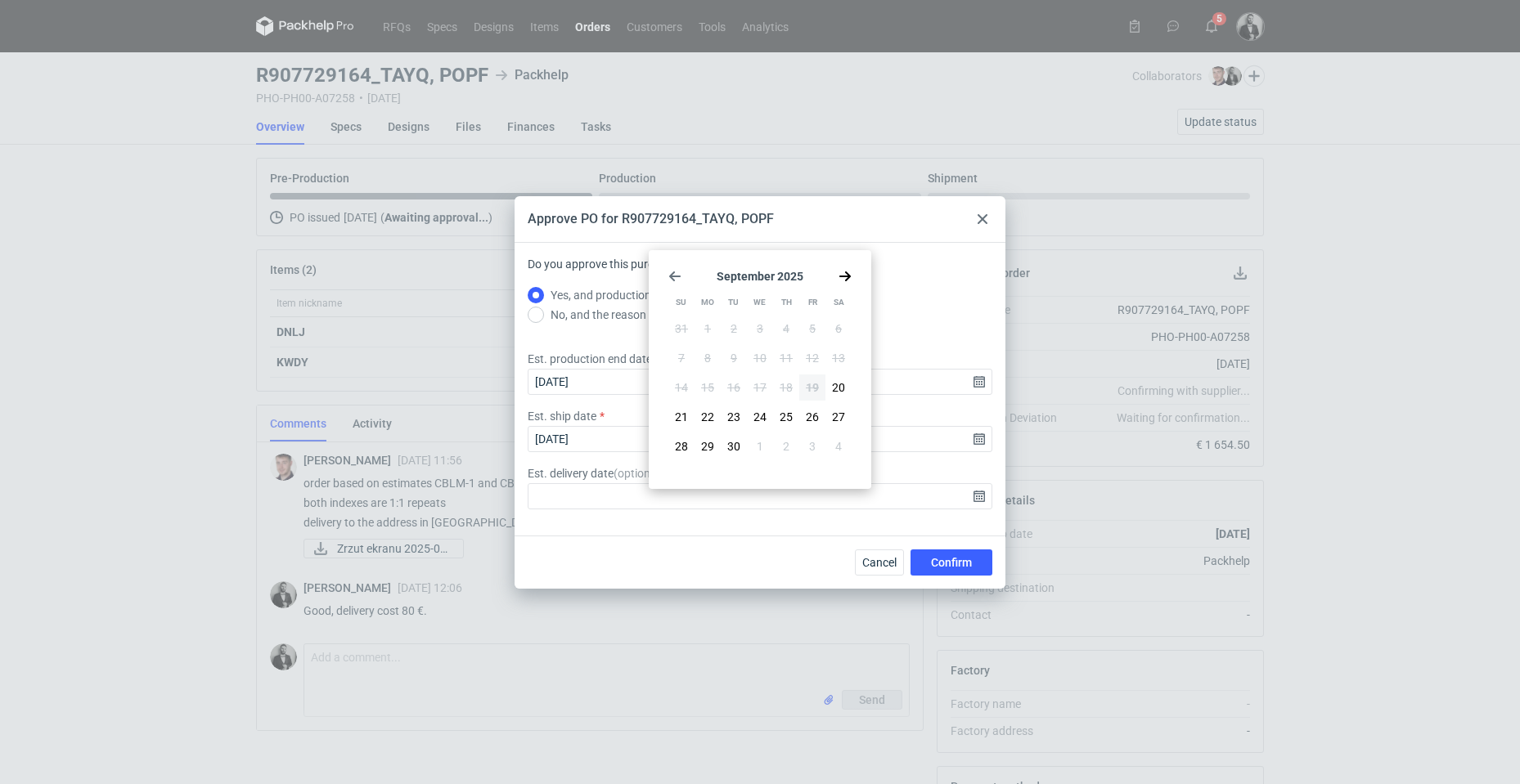
click at [847, 279] on use "Go forward 1 month" at bounding box center [845, 277] width 11 height 10
click at [725, 358] on button "7" at bounding box center [733, 358] width 26 height 26
type input "[DATE]"
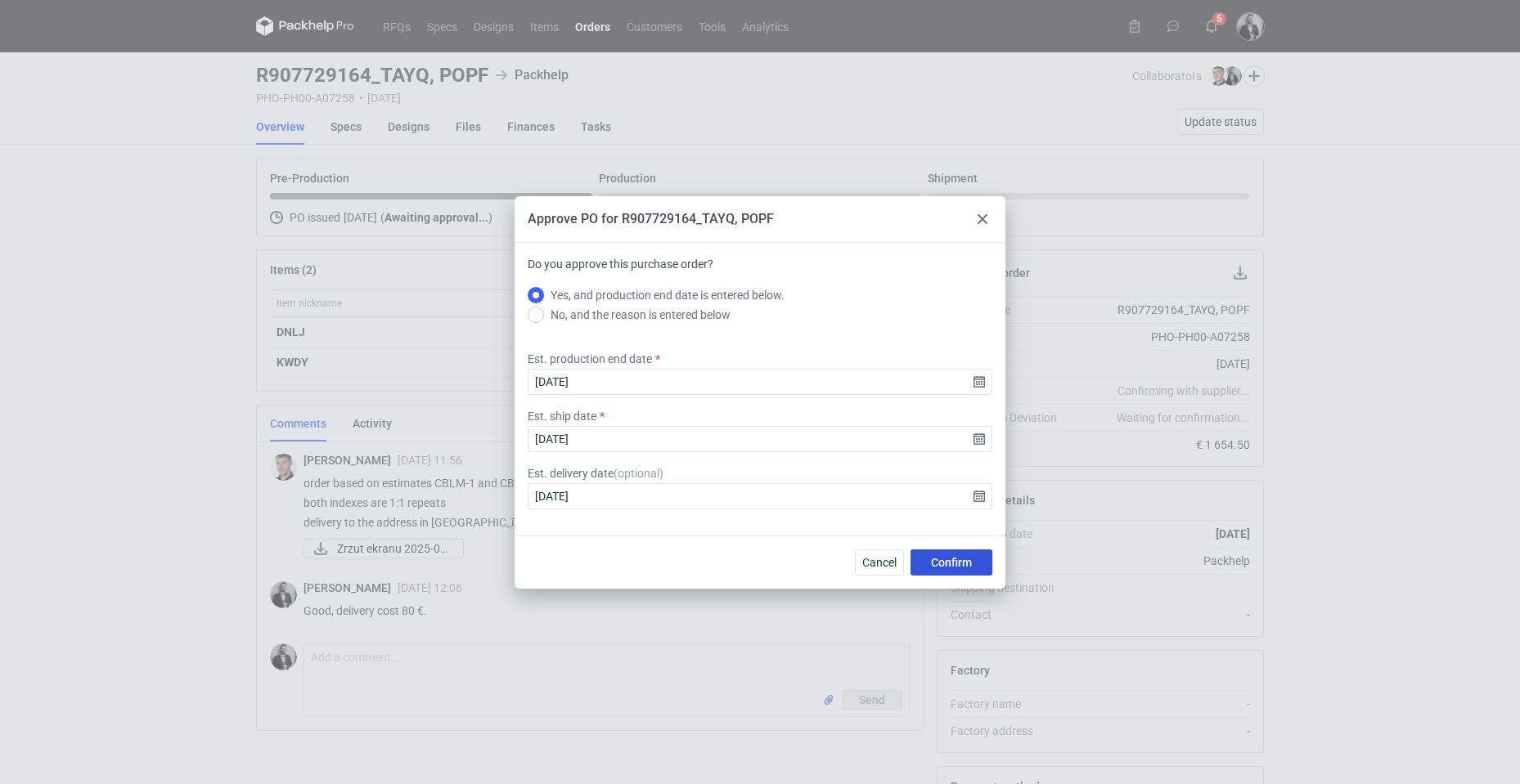
click at [940, 562] on span "Confirm" at bounding box center [951, 562] width 41 height 11
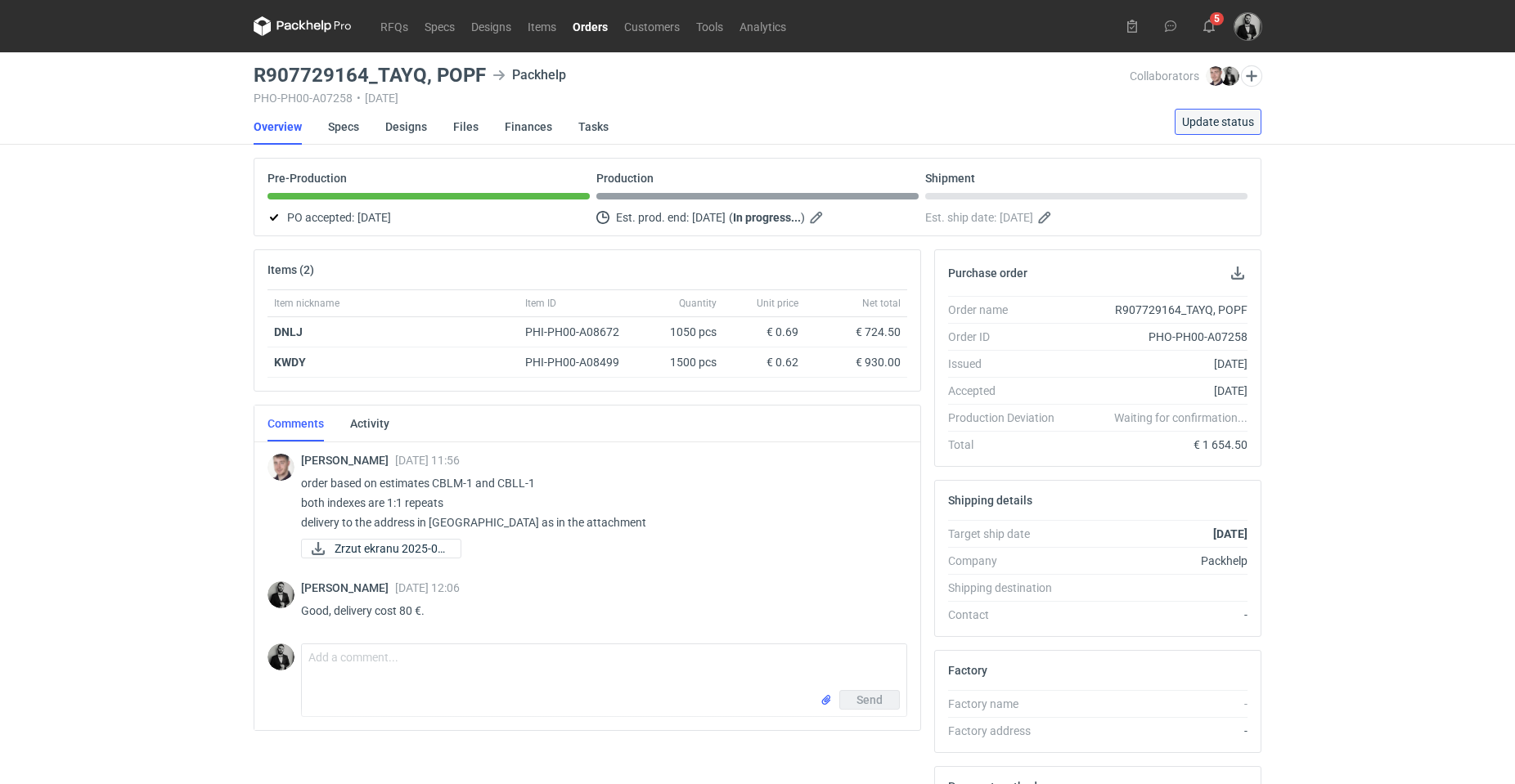
click at [1181, 117] on button "Update status" at bounding box center [1218, 122] width 87 height 26
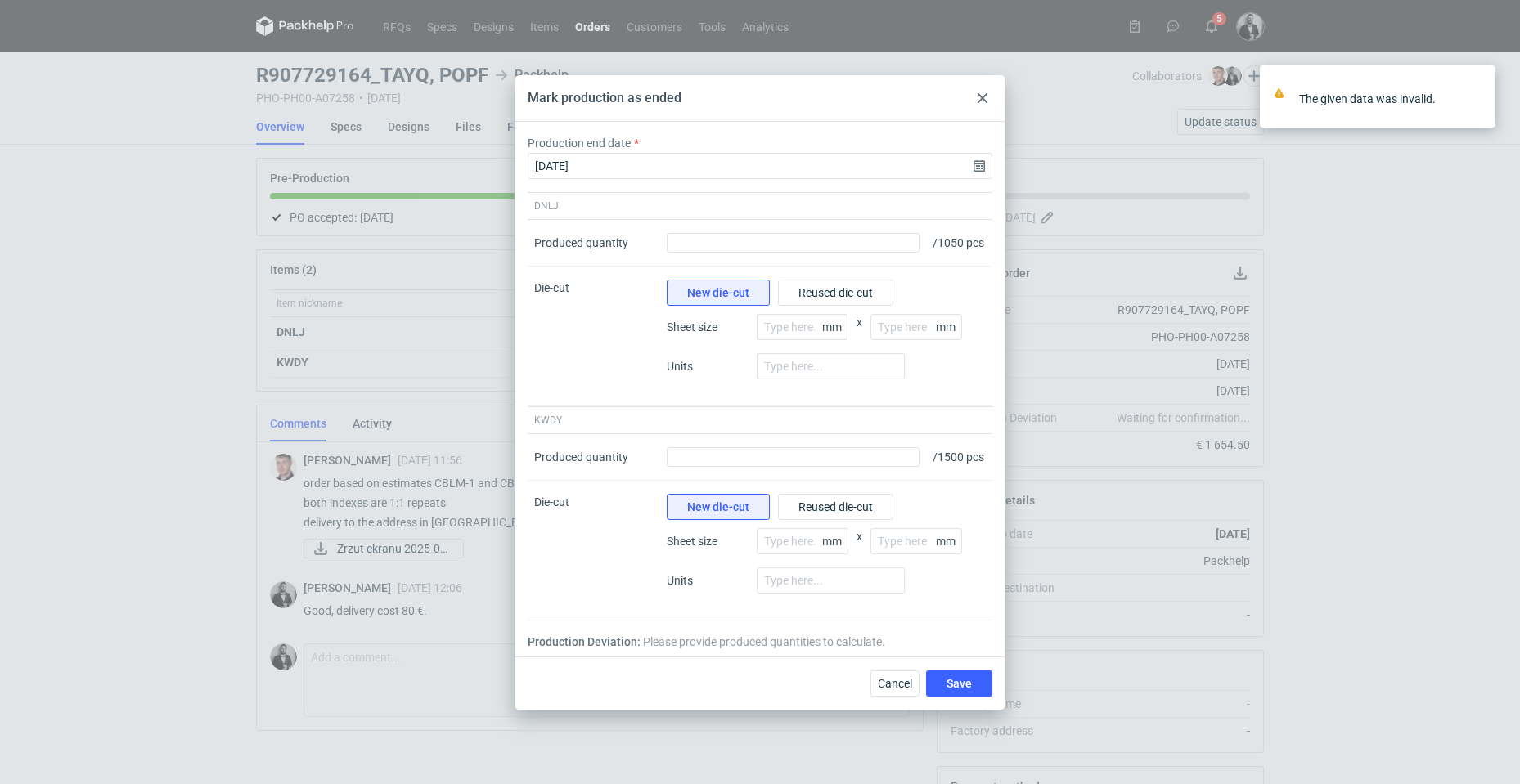
click at [984, 93] on use at bounding box center [983, 98] width 10 height 10
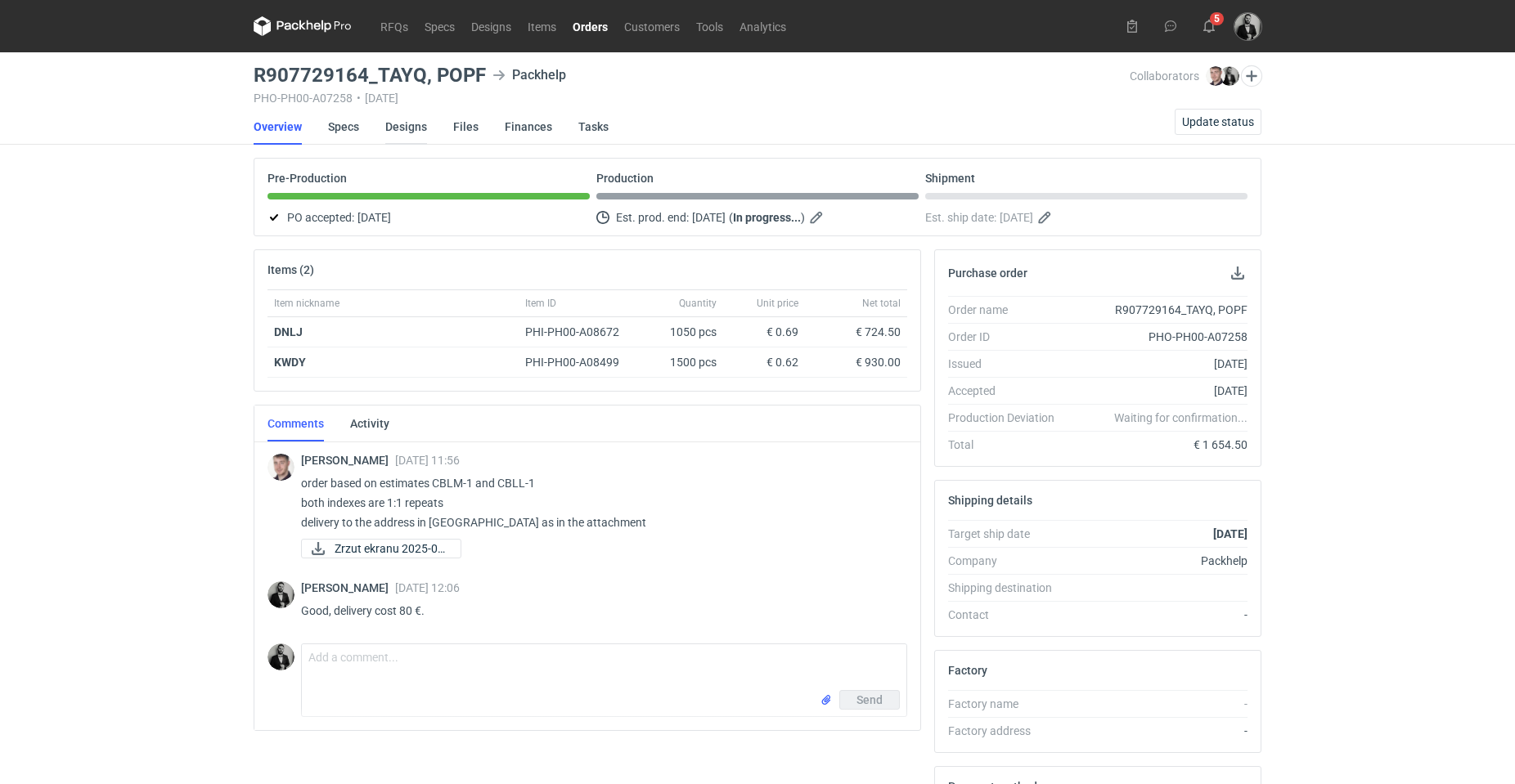
click at [395, 130] on link "Designs" at bounding box center [406, 127] width 42 height 36
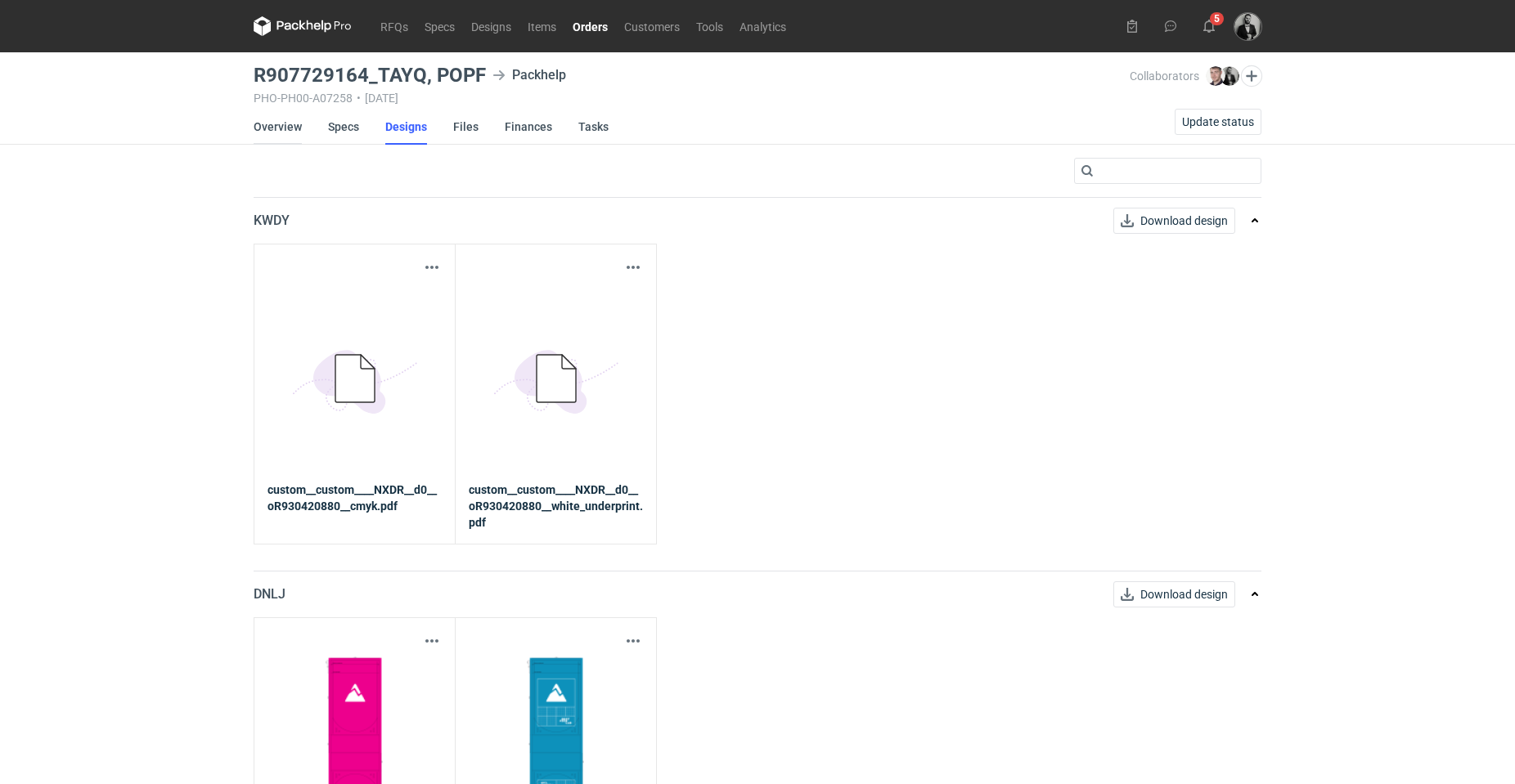
click at [284, 130] on link "Overview" at bounding box center [277, 127] width 49 height 36
